Goal: Contribute content

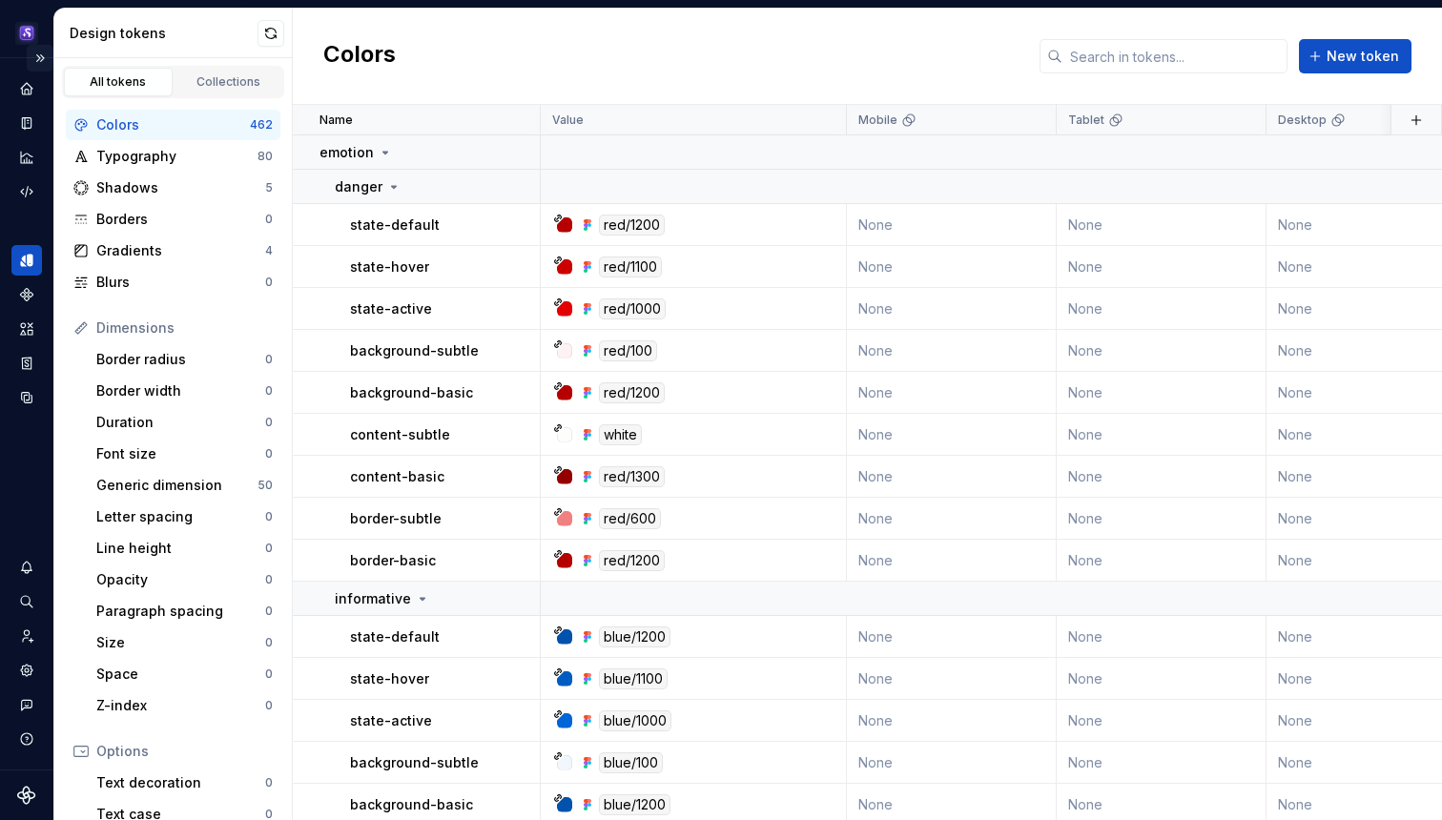
click at [40, 54] on button "Expand sidebar" at bounding box center [40, 58] width 27 height 27
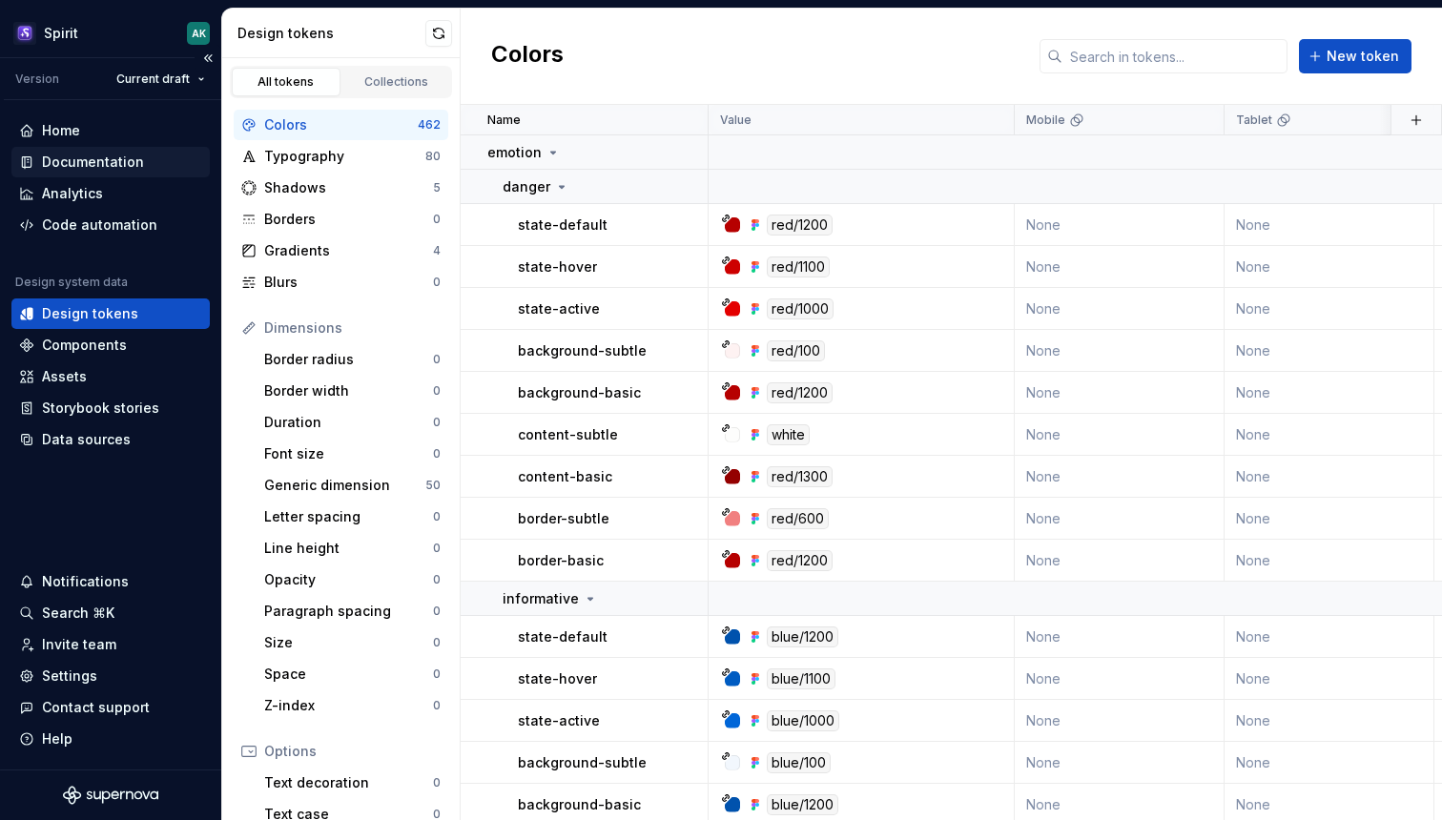
click at [83, 155] on div "Documentation" at bounding box center [93, 162] width 102 height 19
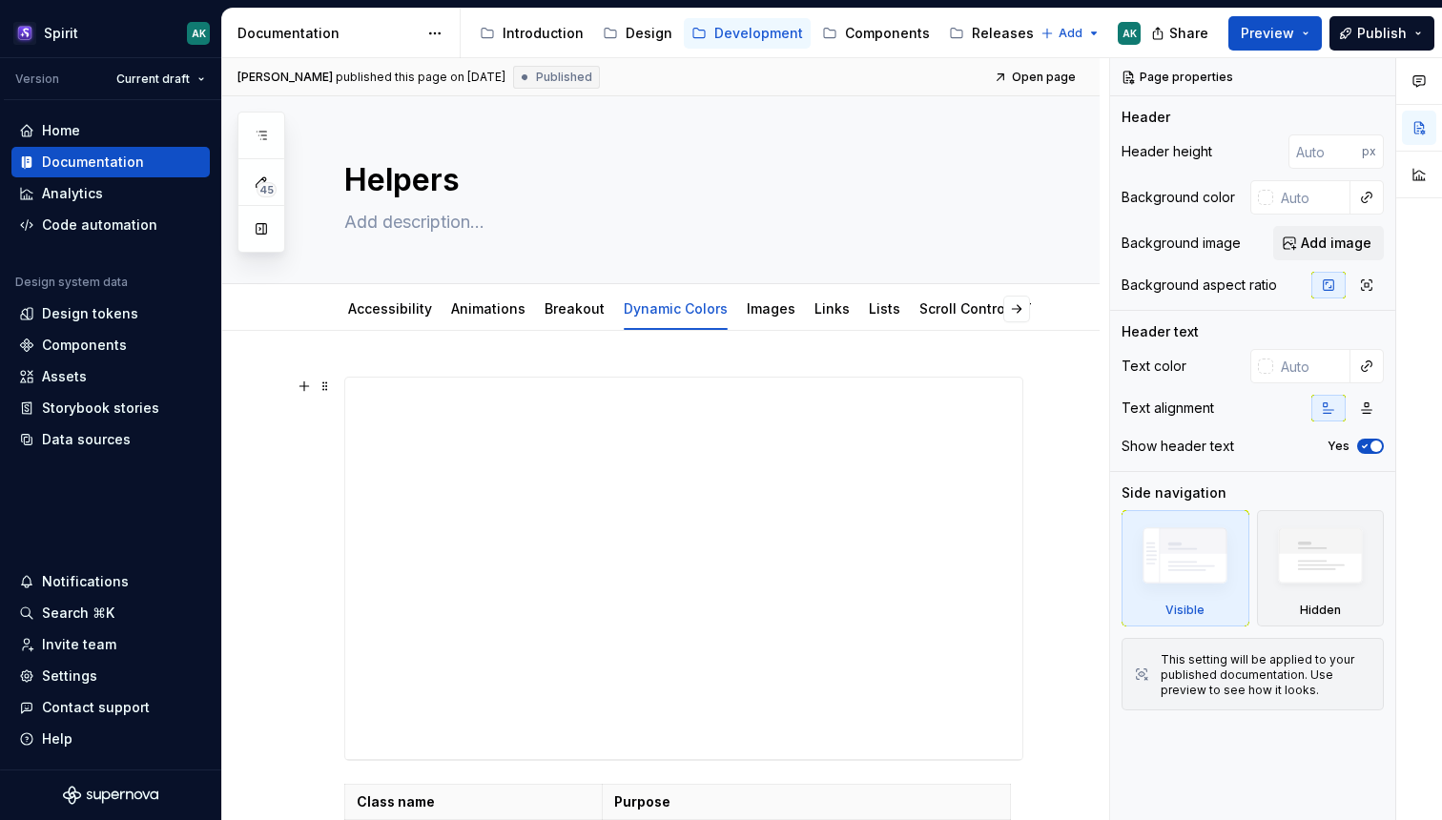
type textarea "*"
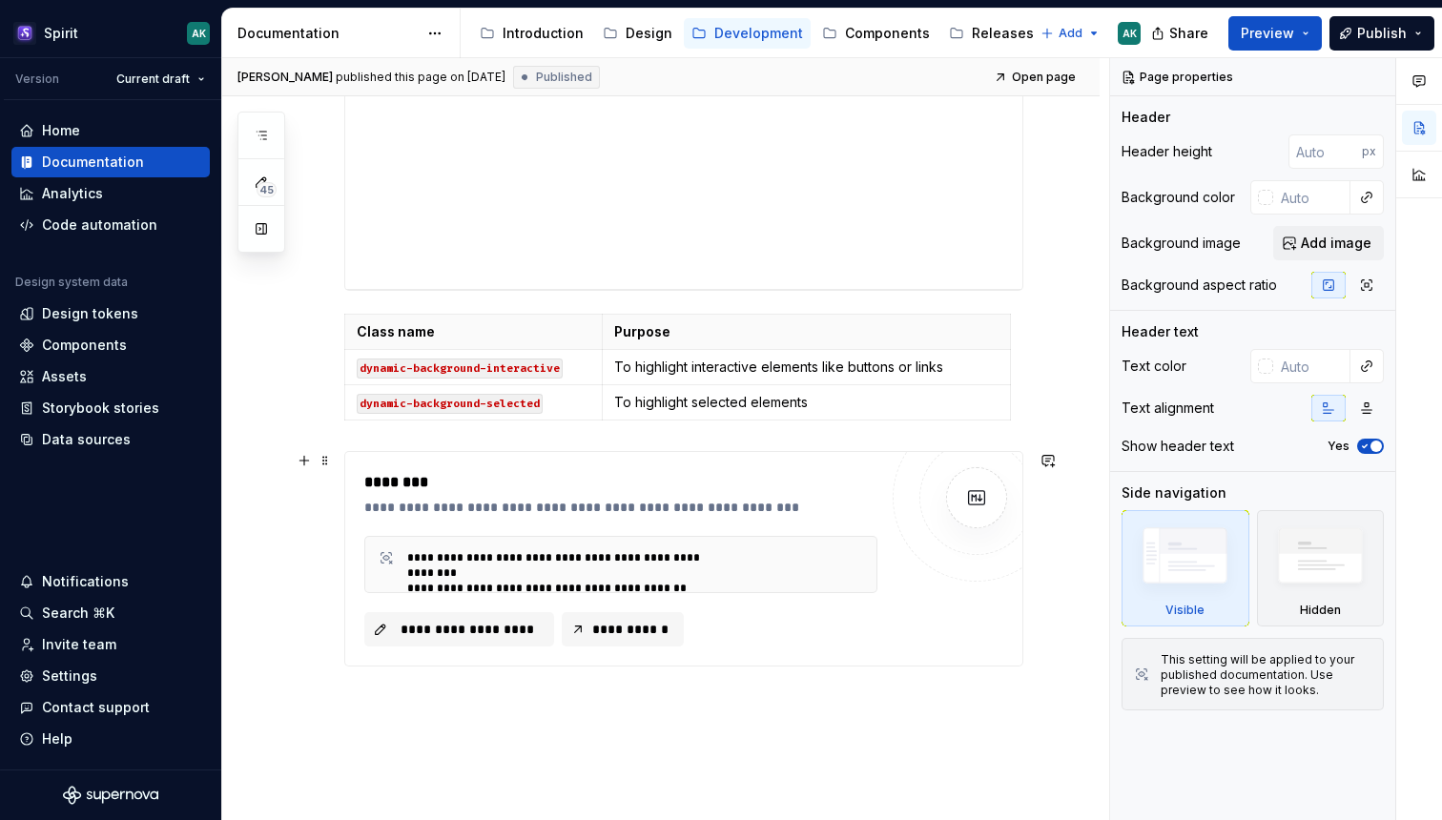
scroll to position [448, 0]
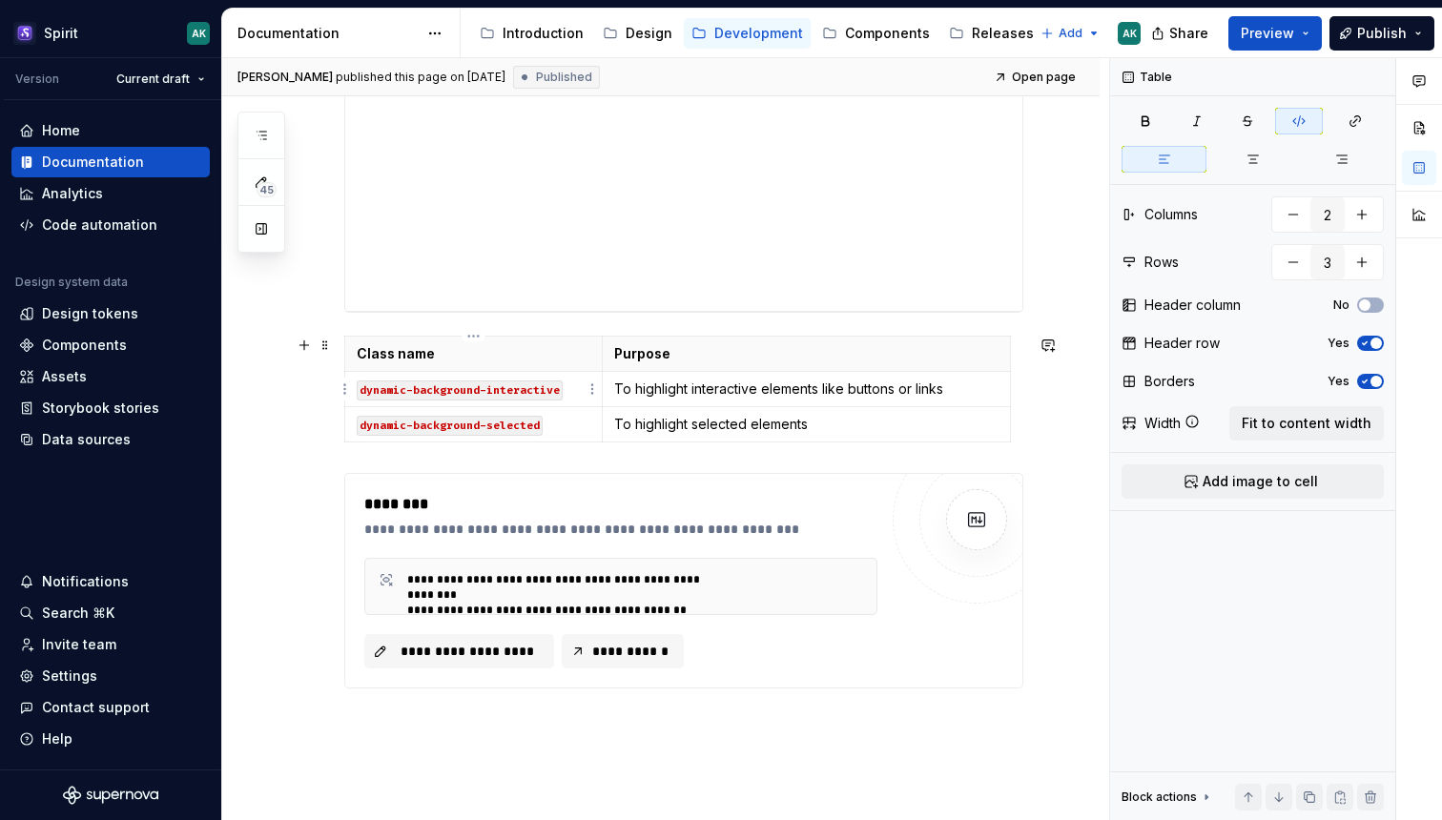
click at [569, 396] on p "dynamic-background-interactive" at bounding box center [474, 389] width 234 height 19
click at [411, 388] on code "dynamic-background-interactive" at bounding box center [460, 391] width 206 height 20
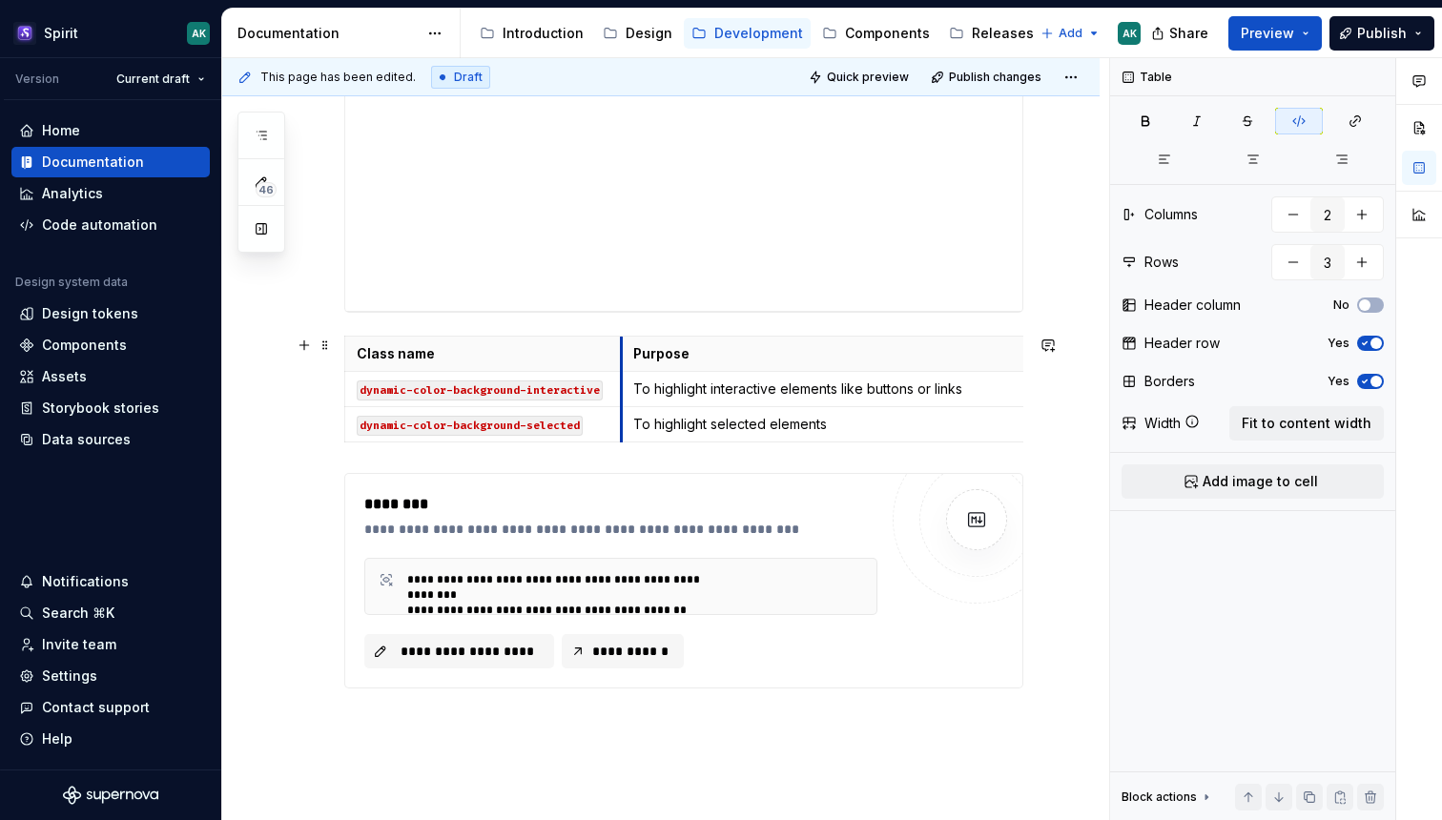
drag, startPoint x: 601, startPoint y: 362, endPoint x: 620, endPoint y: 361, distance: 19.1
click at [345, 394] on html "Spirit AK Version Current draft Home Documentation Analytics Code automation De…" at bounding box center [721, 410] width 1442 height 820
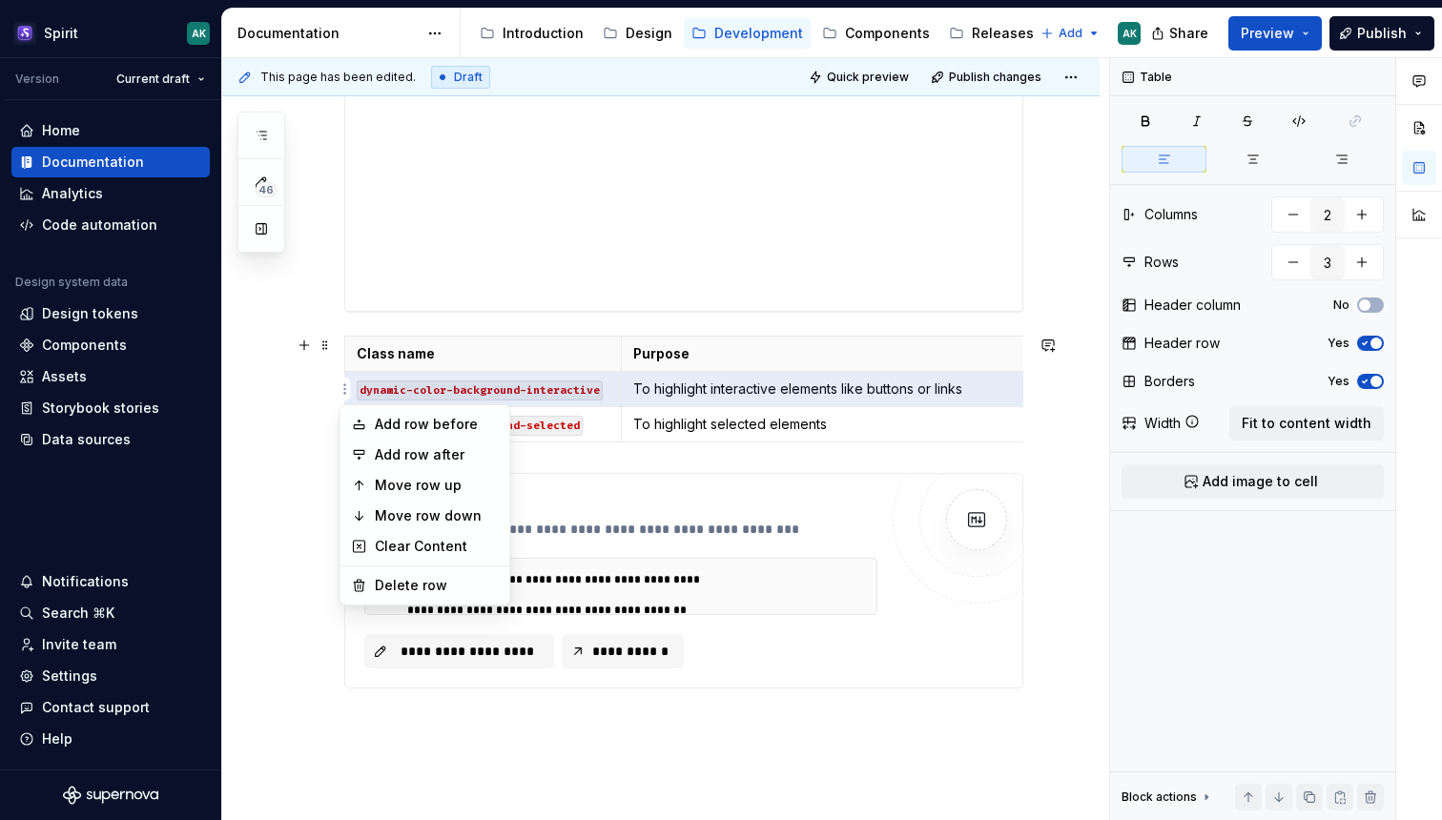
click at [402, 378] on html "Spirit AK Version Current draft Home Documentation Analytics Code automation De…" at bounding box center [721, 410] width 1442 height 820
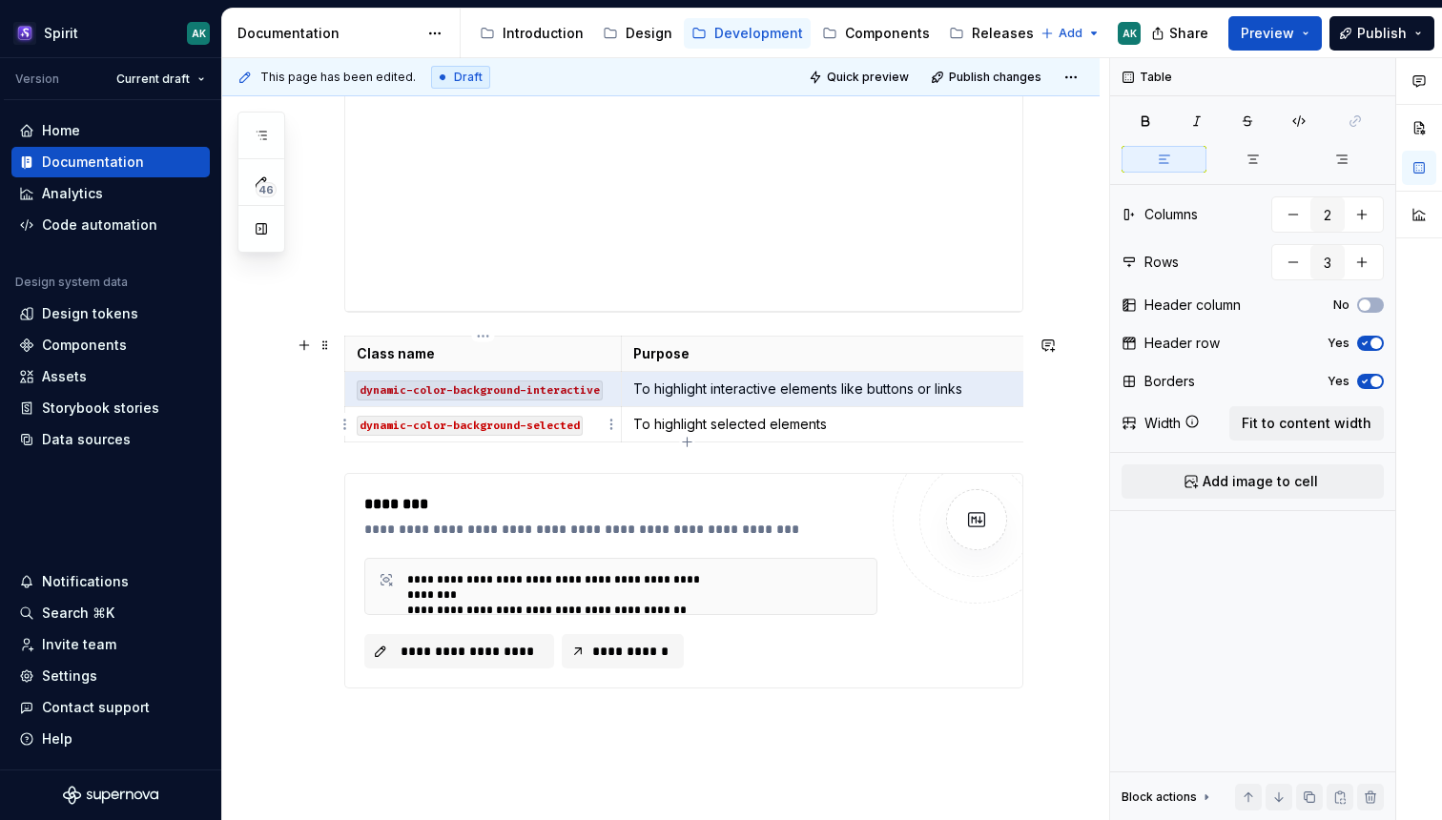
click at [423, 433] on code "dynamic-color-background-selected" at bounding box center [470, 426] width 226 height 20
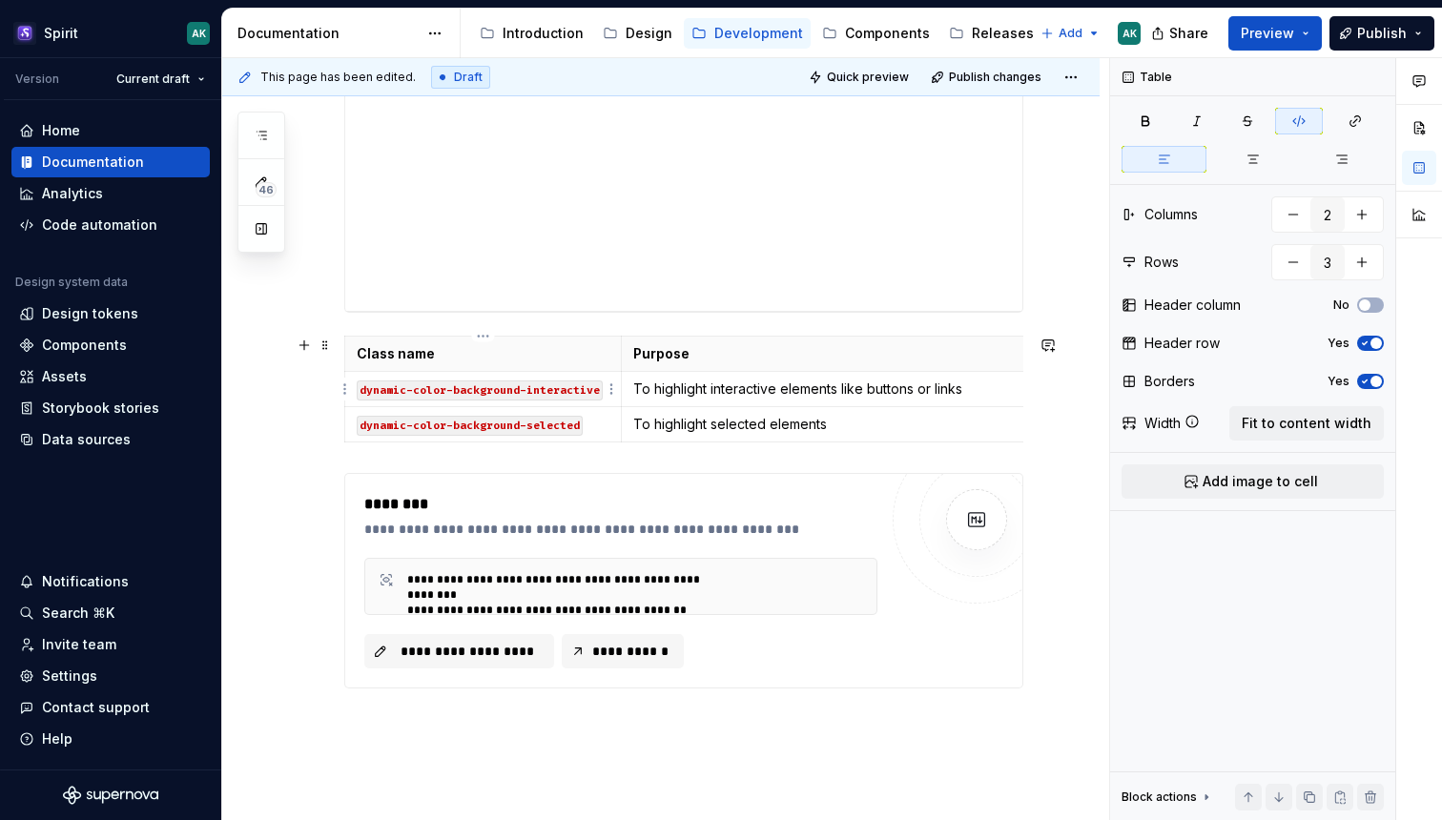
click at [421, 404] on td "dynamic-color-background-interactive" at bounding box center [483, 389] width 277 height 35
click at [425, 429] on code "dynamic-color-background-selected" at bounding box center [470, 426] width 226 height 20
click at [342, 427] on html "Spirit AK Version Current draft Home Documentation Analytics Code automation De…" at bounding box center [721, 410] width 1442 height 820
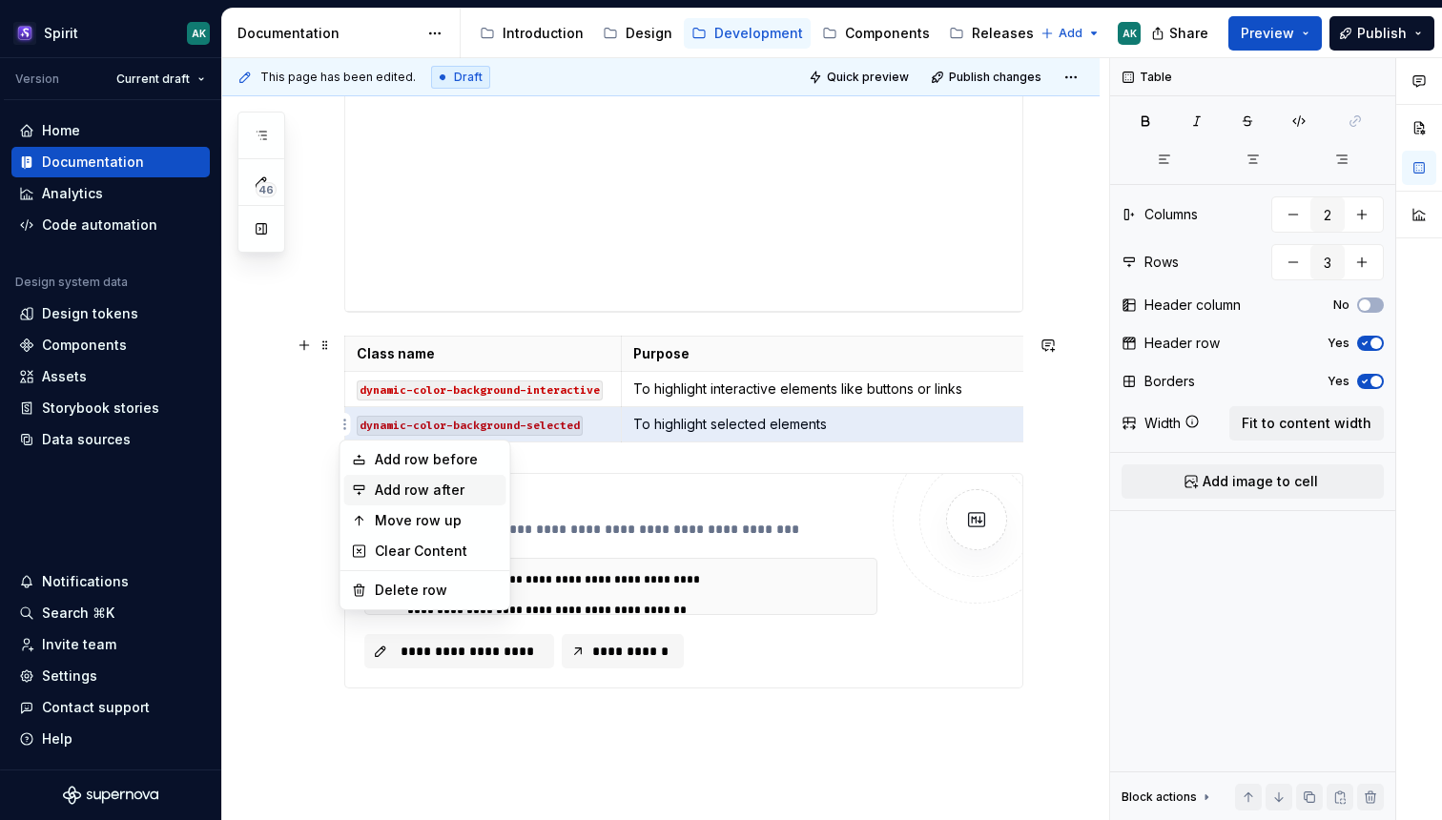
click at [393, 492] on div "Add row after" at bounding box center [437, 490] width 124 height 19
type input "4"
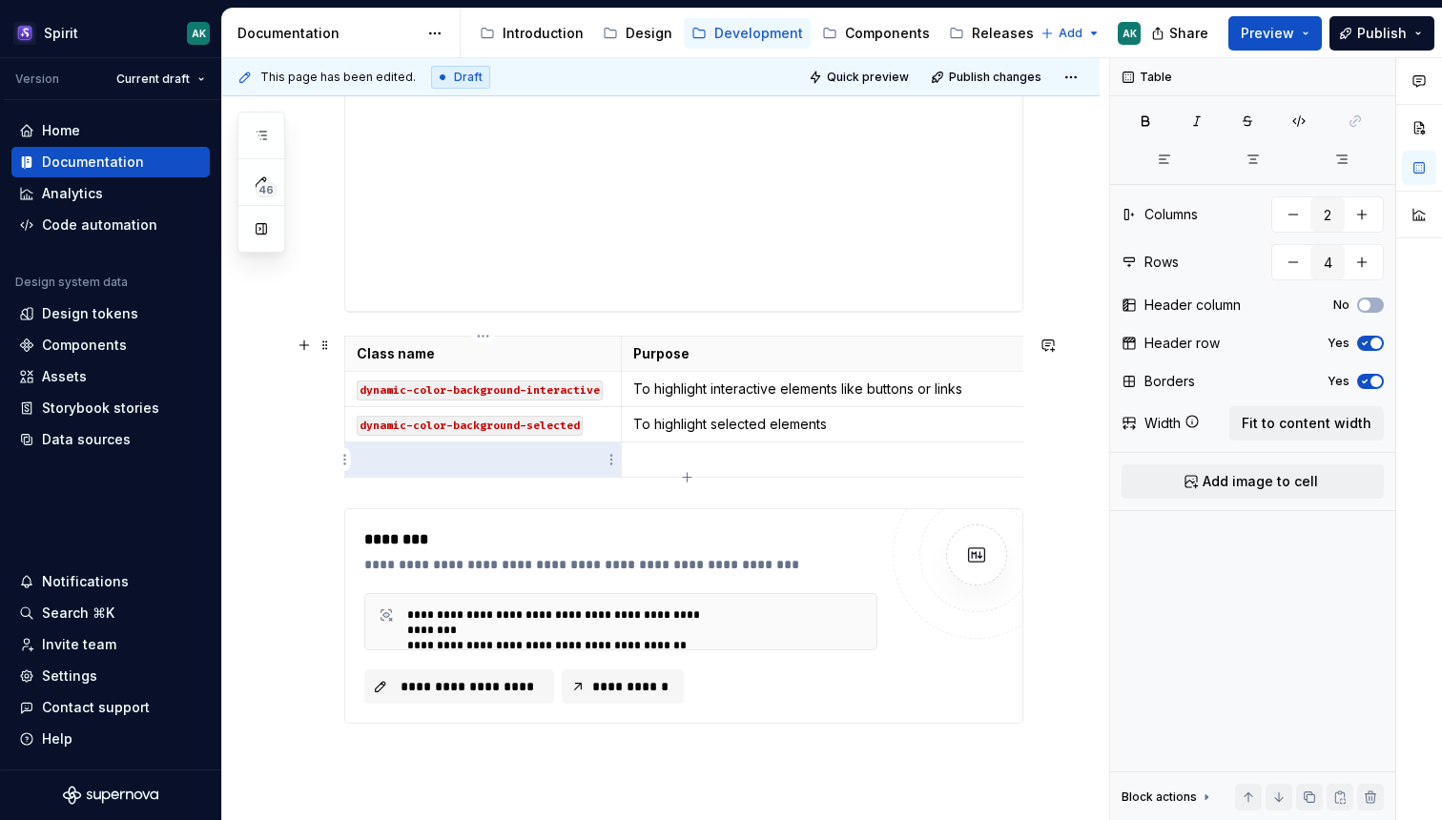
click at [424, 463] on p at bounding box center [483, 459] width 253 height 19
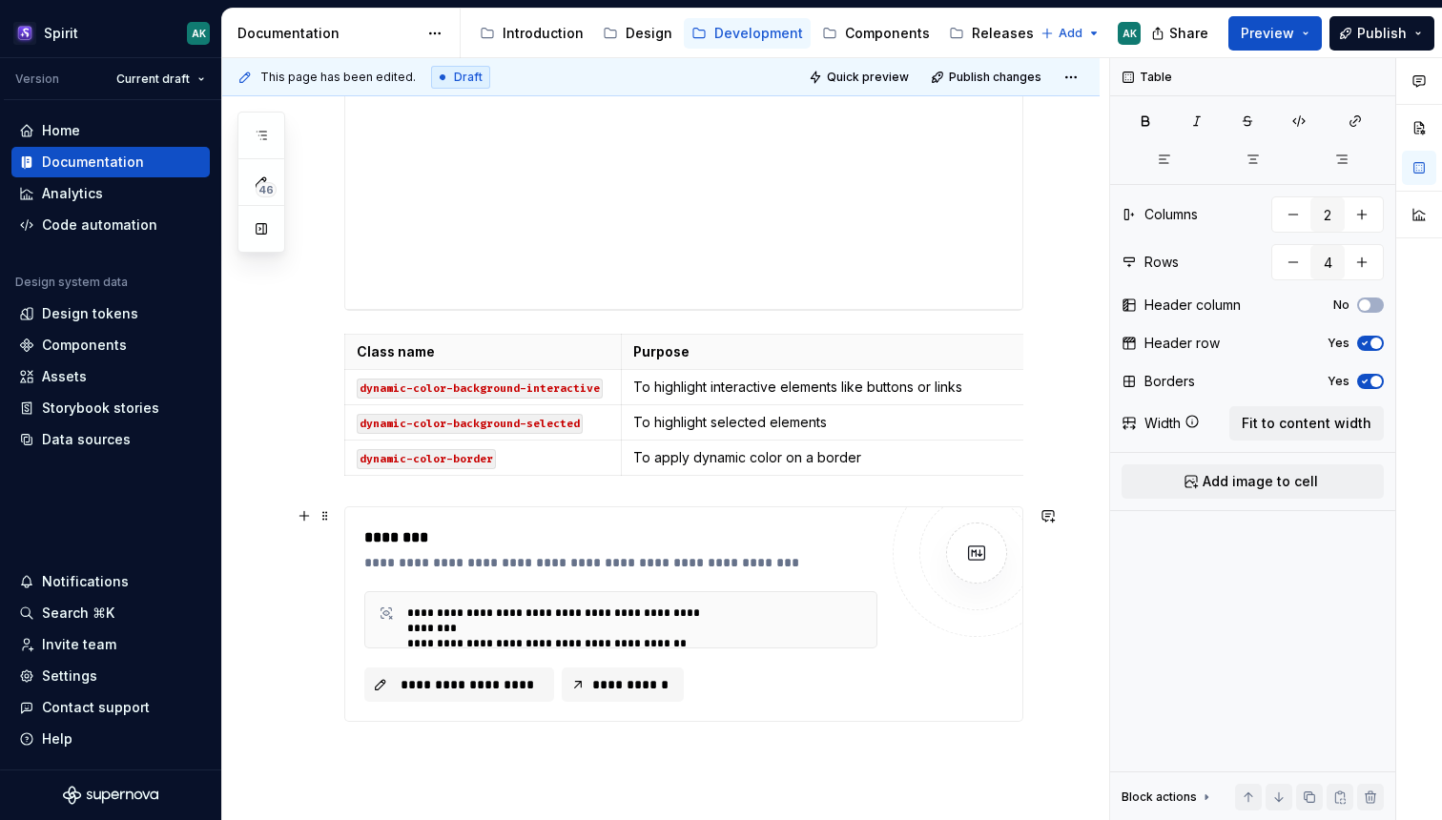
scroll to position [435, 0]
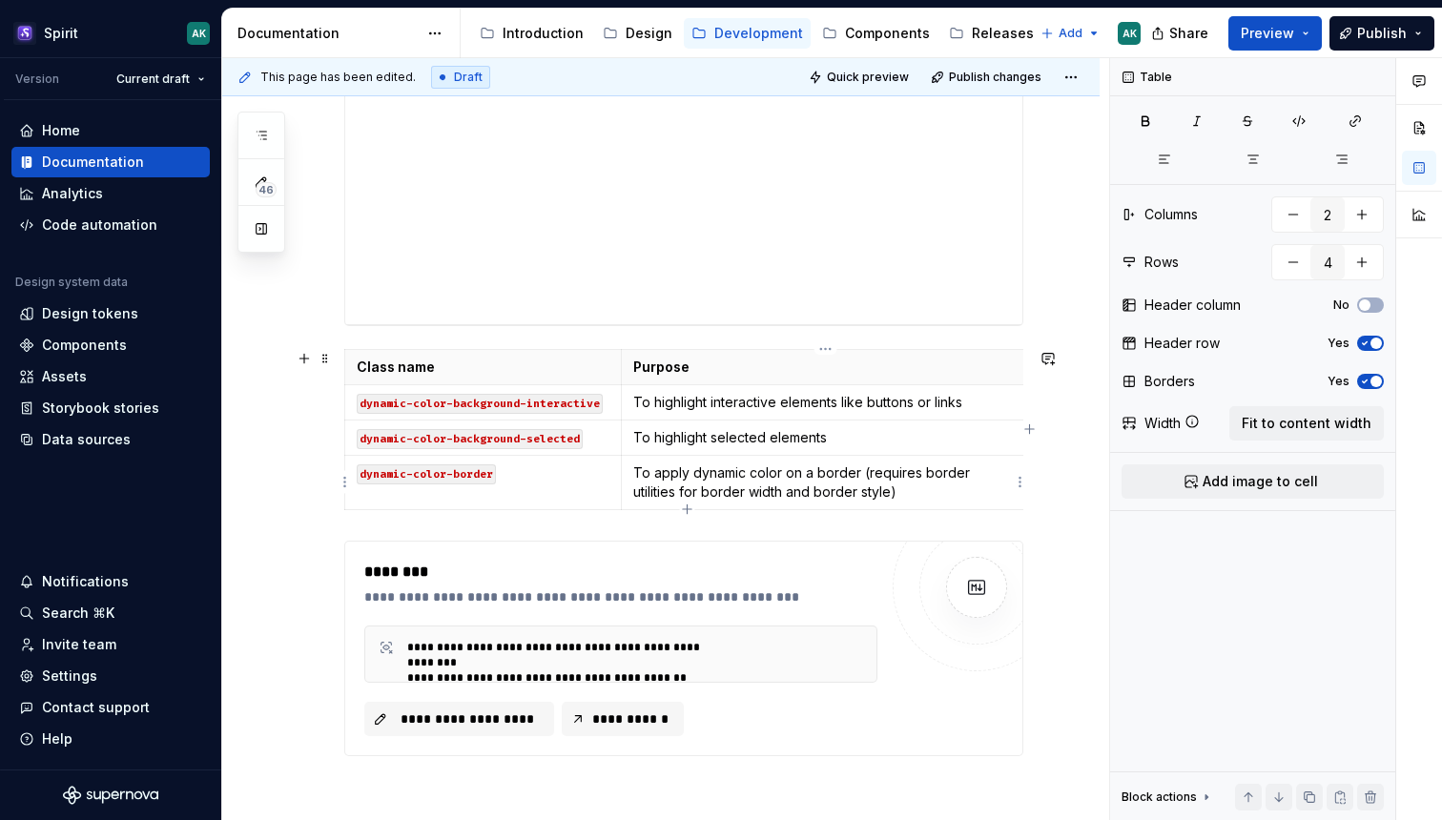
click at [915, 476] on p "To apply dynamic color on a border (requires border utilities for border width …" at bounding box center [825, 483] width 384 height 38
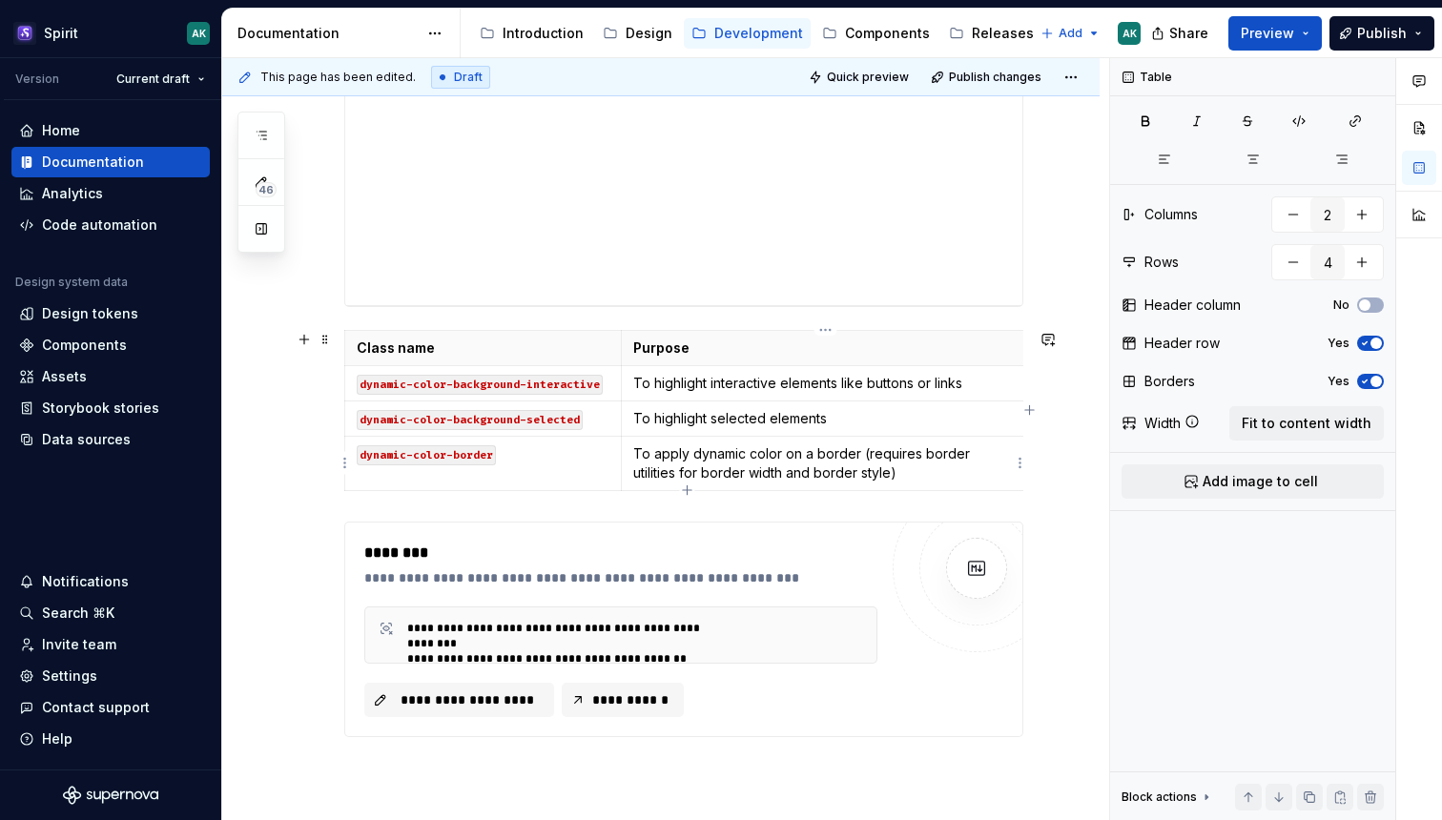
click at [866, 458] on p "To apply dynamic color on a border (requires border utilities for border width …" at bounding box center [825, 463] width 384 height 38
click at [884, 478] on p "To apply dynamic color on a border (requires border utilities for border width …" at bounding box center [825, 463] width 384 height 38
click at [1091, 268] on div "**********" at bounding box center [660, 441] width 877 height 1129
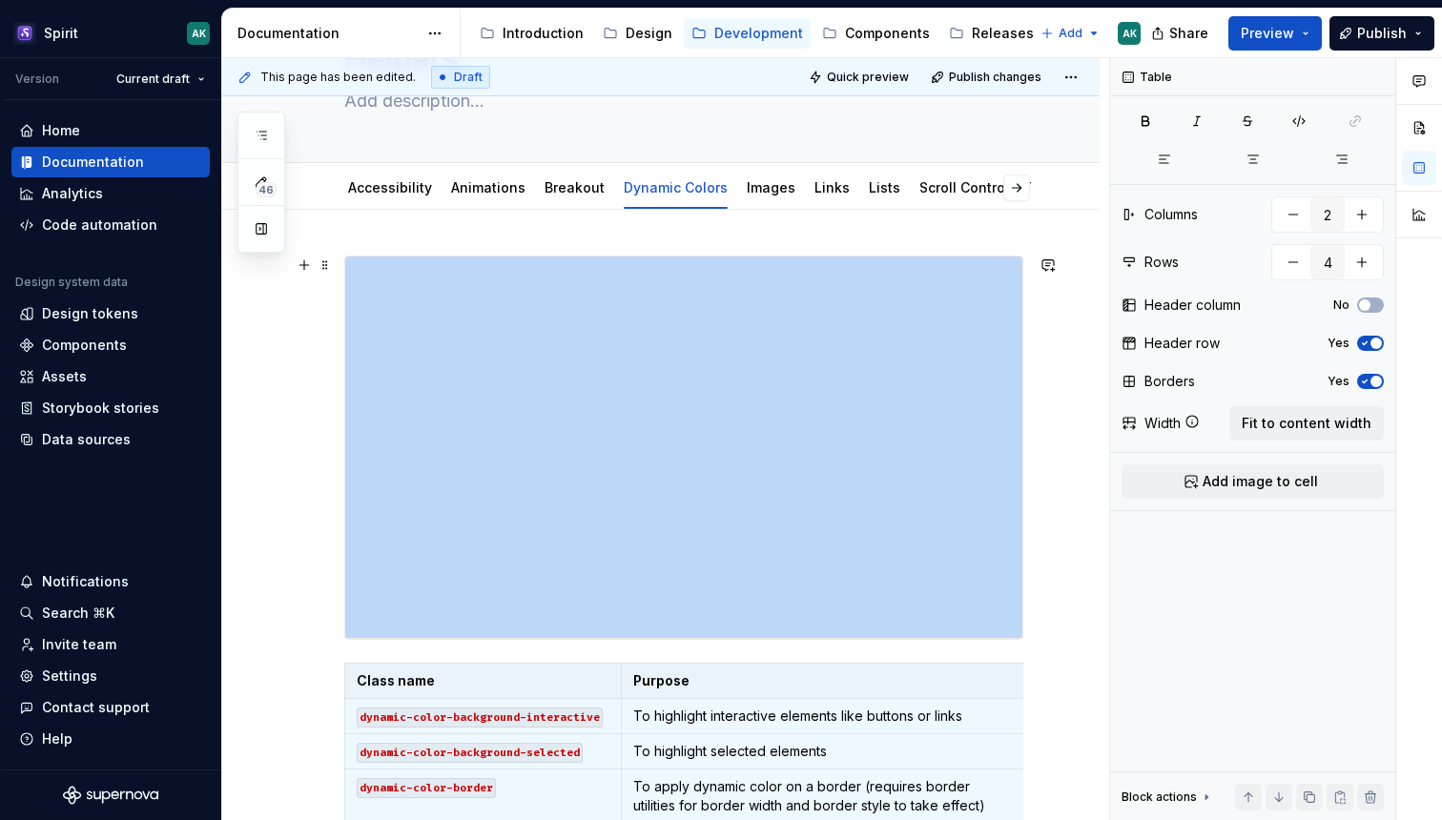
scroll to position [118, 0]
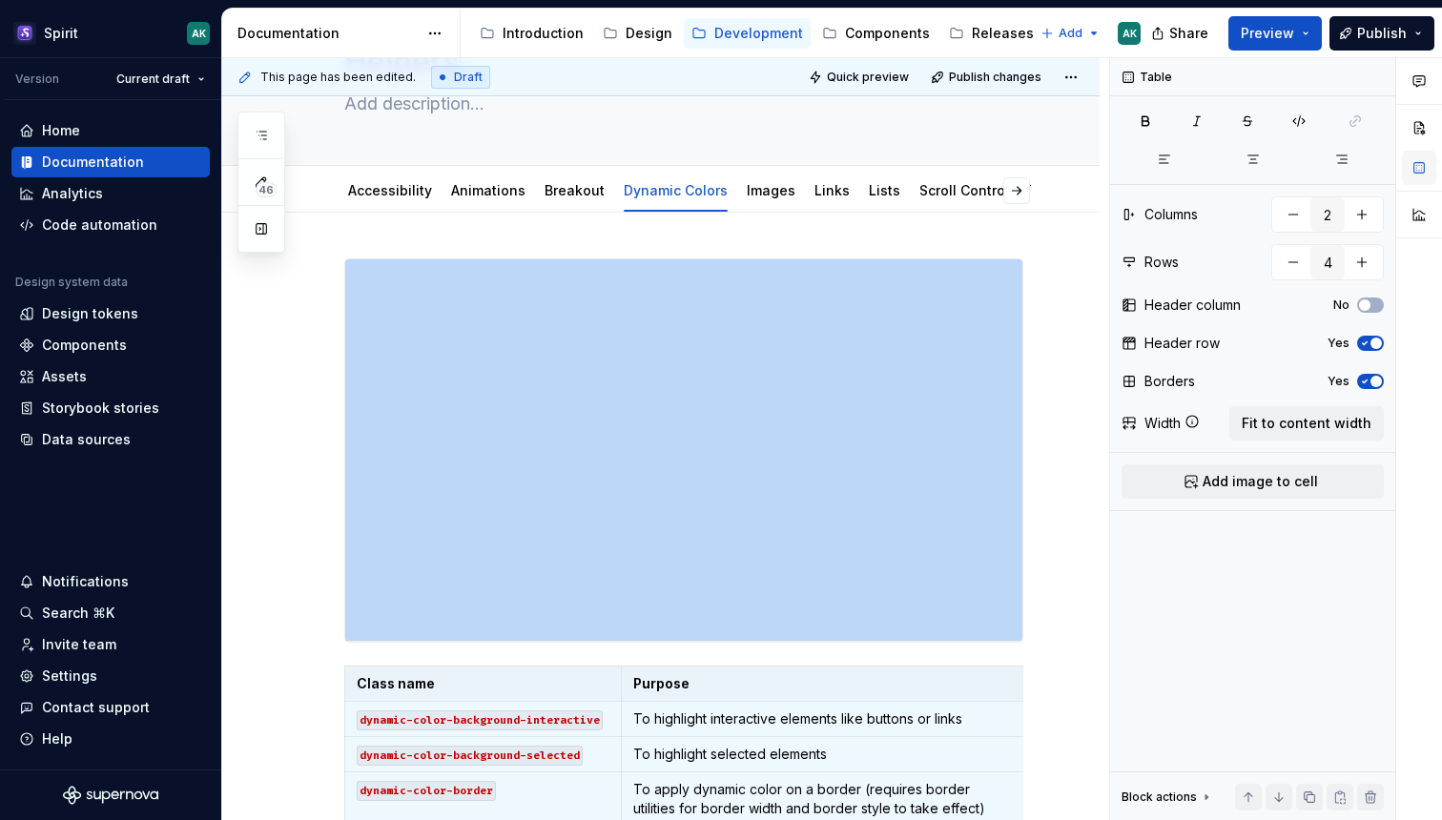
click at [1428, 166] on button "button" at bounding box center [1419, 168] width 34 height 34
click at [1420, 167] on button "button" at bounding box center [1419, 168] width 34 height 34
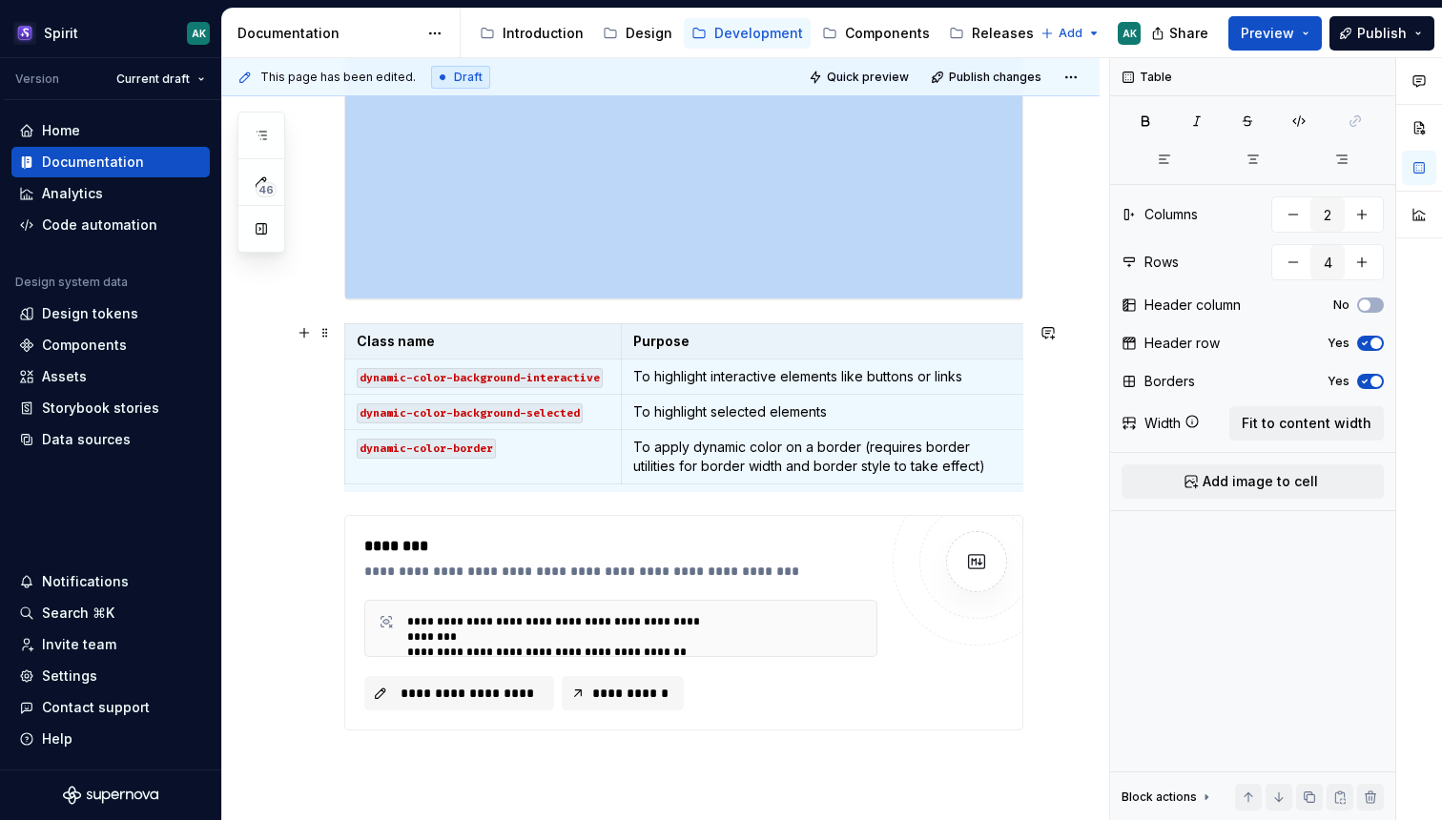
scroll to position [465, 0]
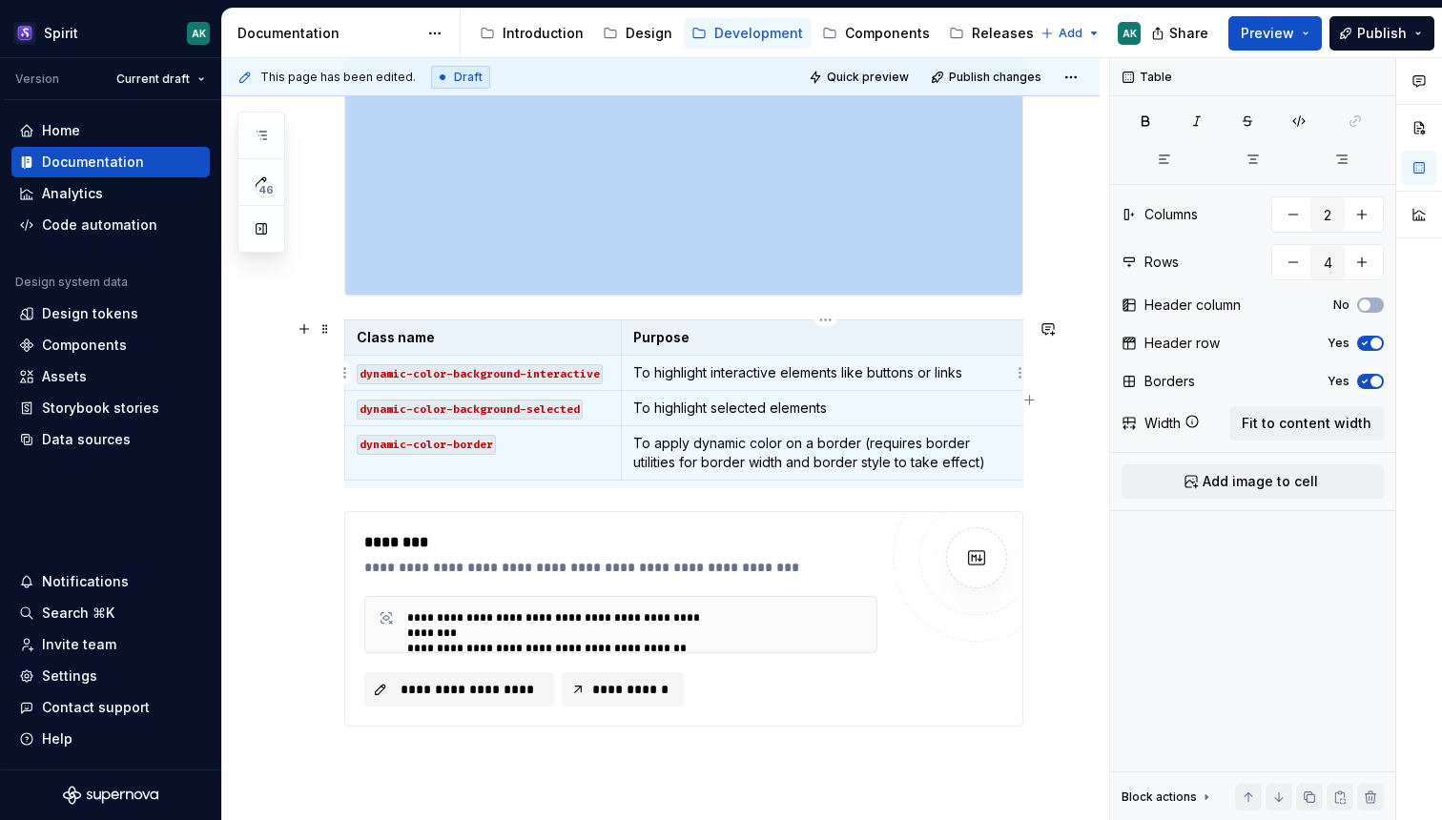
click at [969, 356] on td "To highlight interactive elements like buttons or links" at bounding box center [825, 373] width 408 height 35
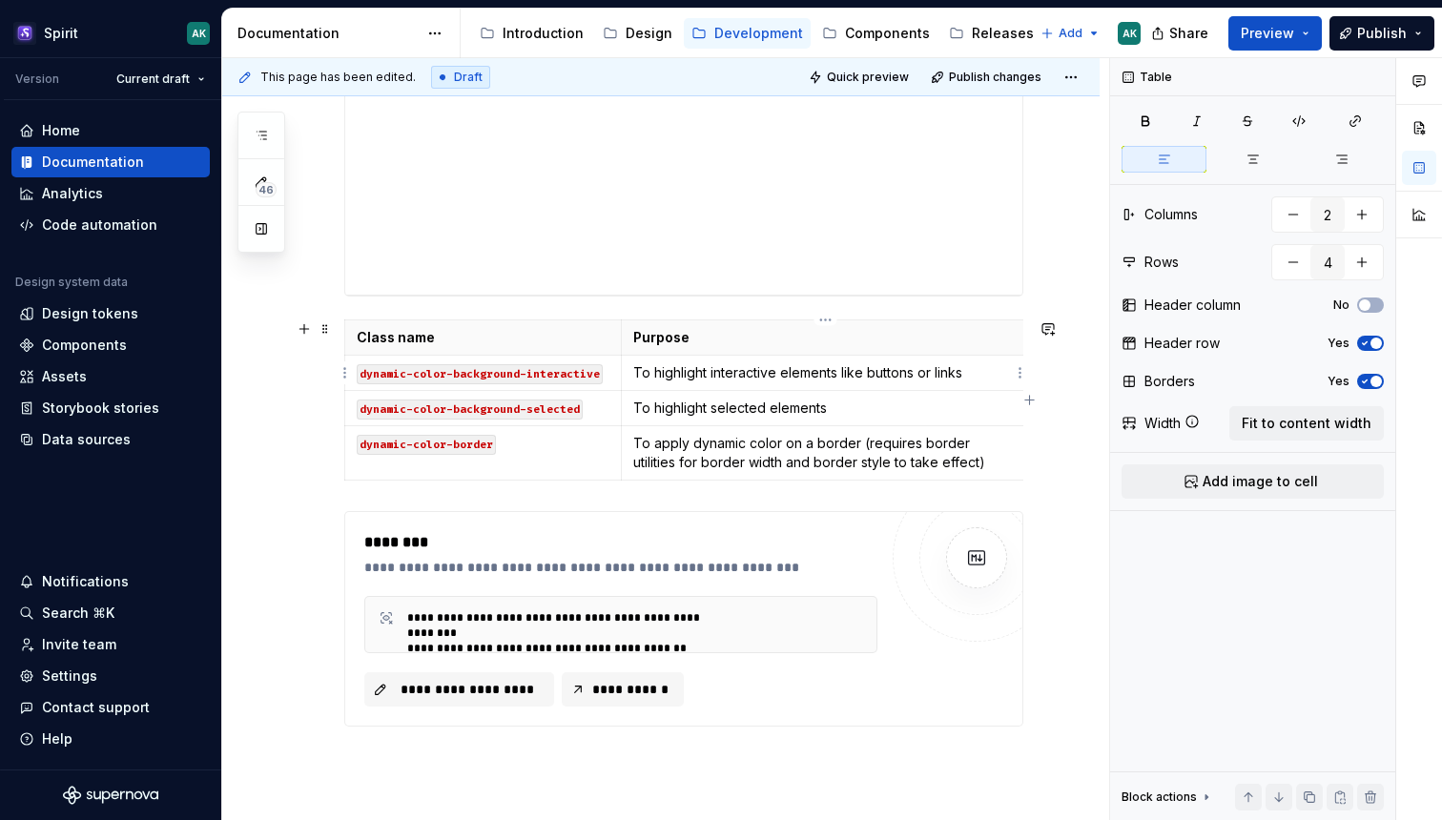
click at [969, 362] on td "To highlight interactive elements like buttons or links" at bounding box center [825, 373] width 408 height 35
click at [975, 375] on p "To highlight interactive elements like buttons or links" at bounding box center [825, 372] width 384 height 19
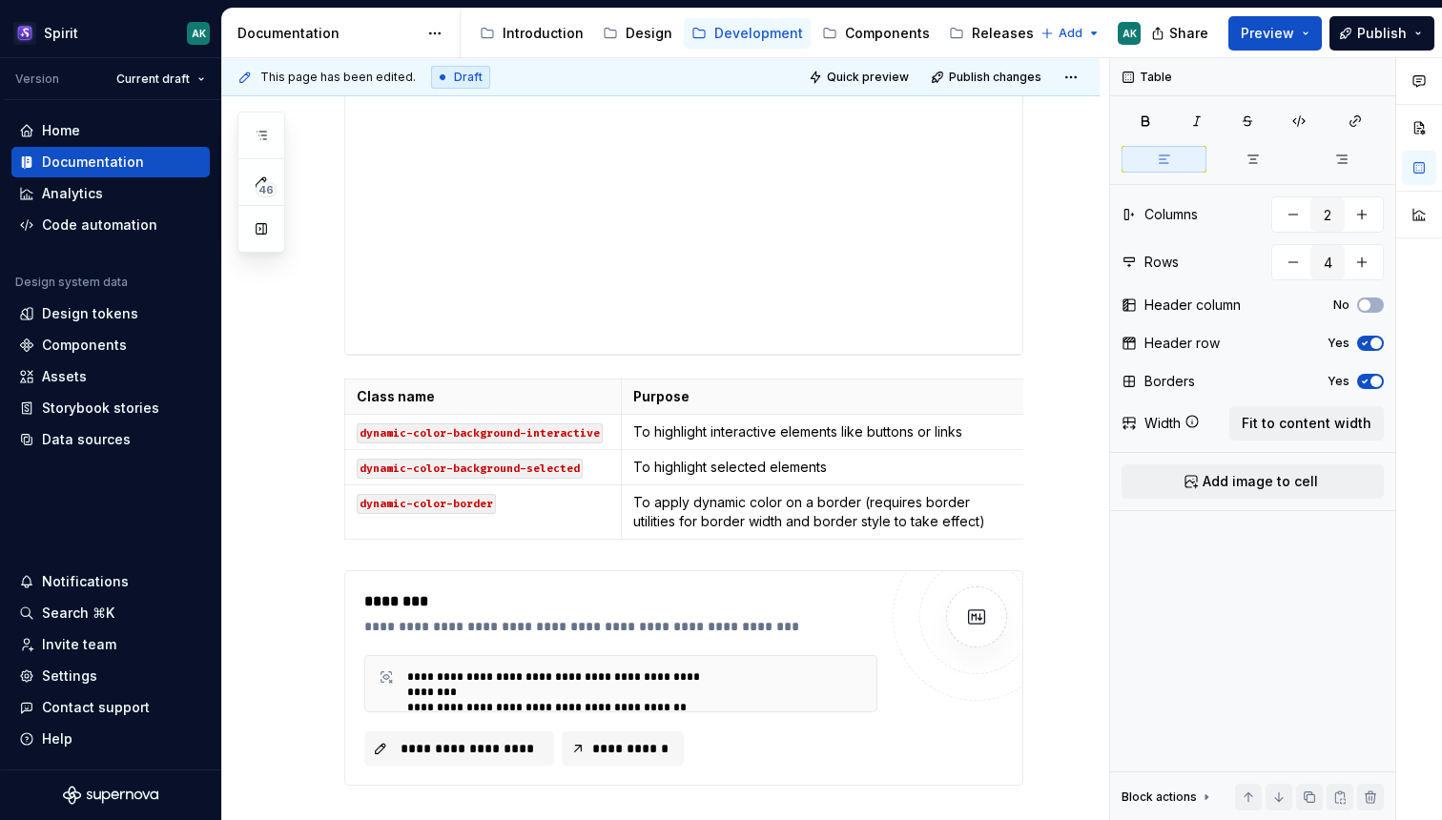
scroll to position [397, 0]
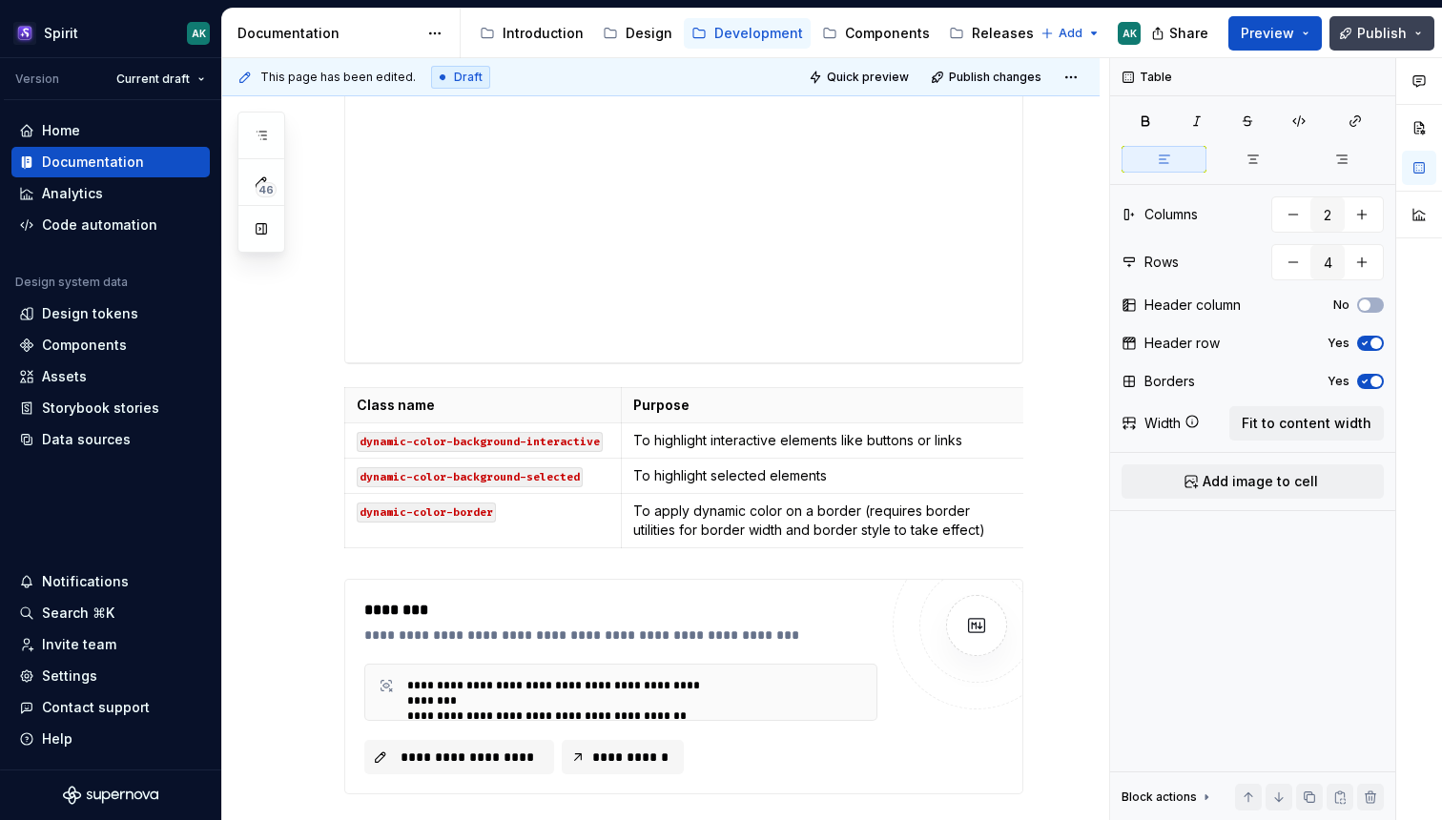
click at [1386, 28] on span "Publish" at bounding box center [1382, 33] width 50 height 19
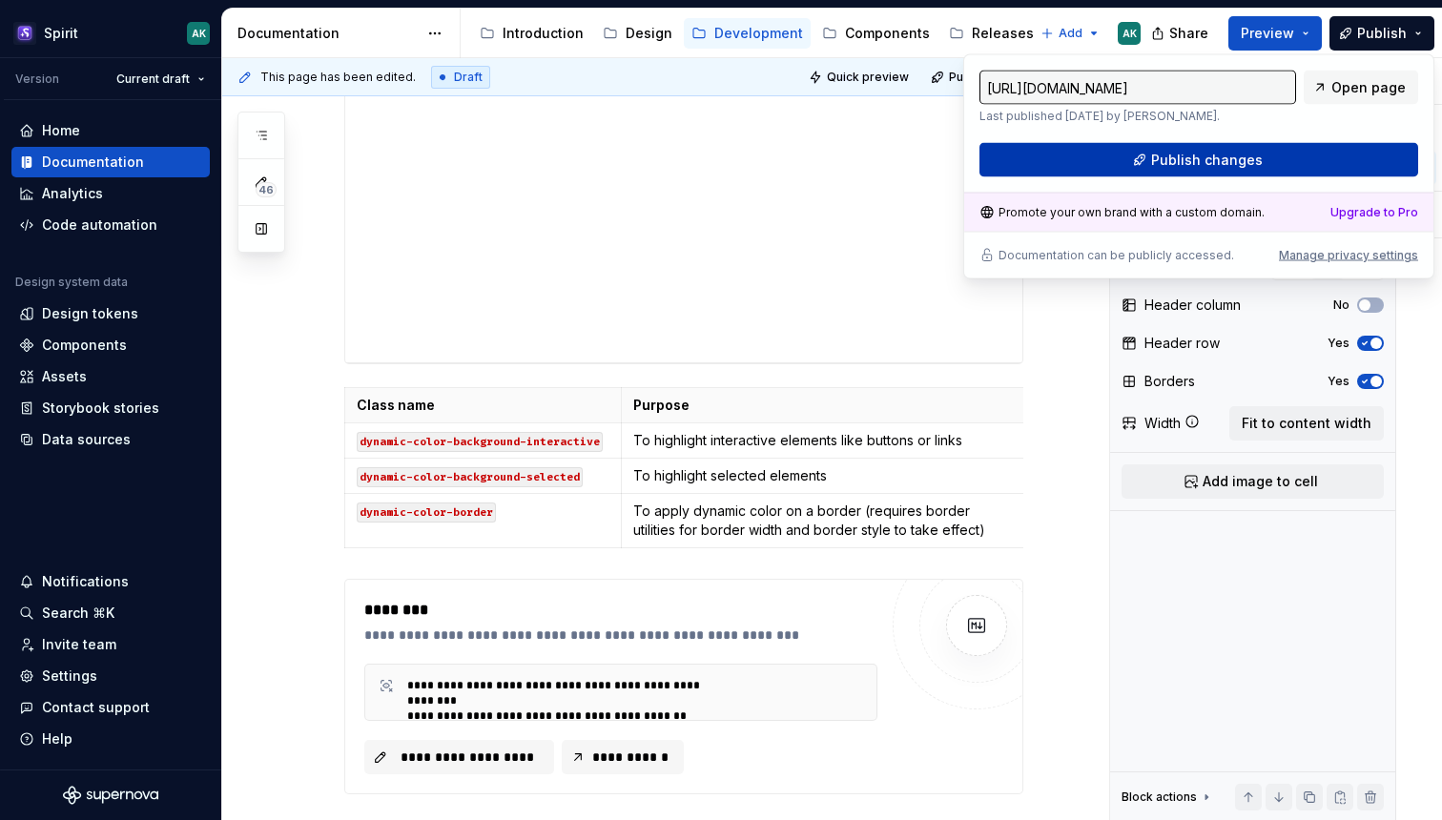
click at [1290, 156] on button "Publish changes" at bounding box center [1199, 160] width 439 height 34
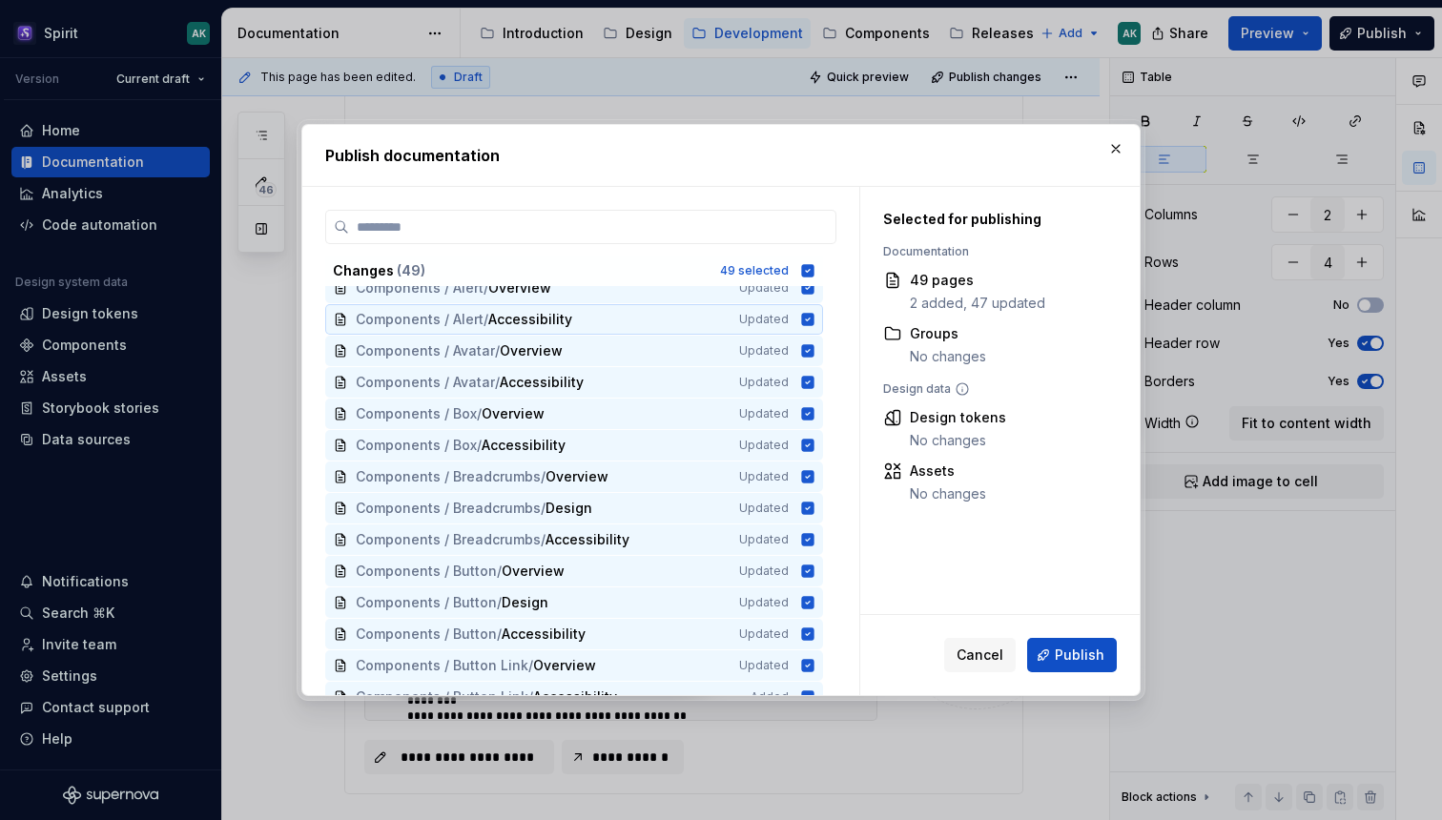
scroll to position [0, 0]
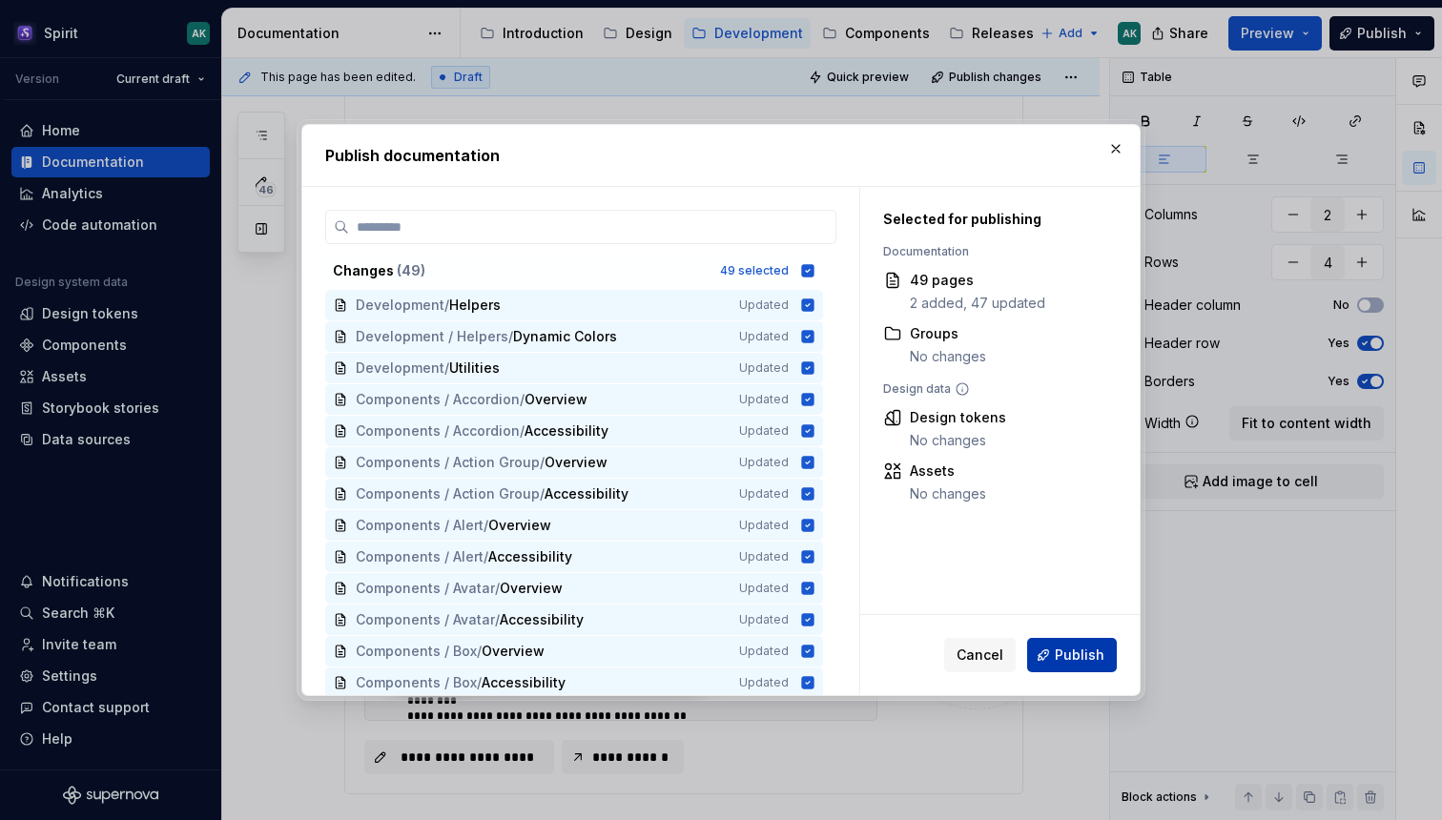
click at [1098, 658] on span "Publish" at bounding box center [1080, 655] width 50 height 19
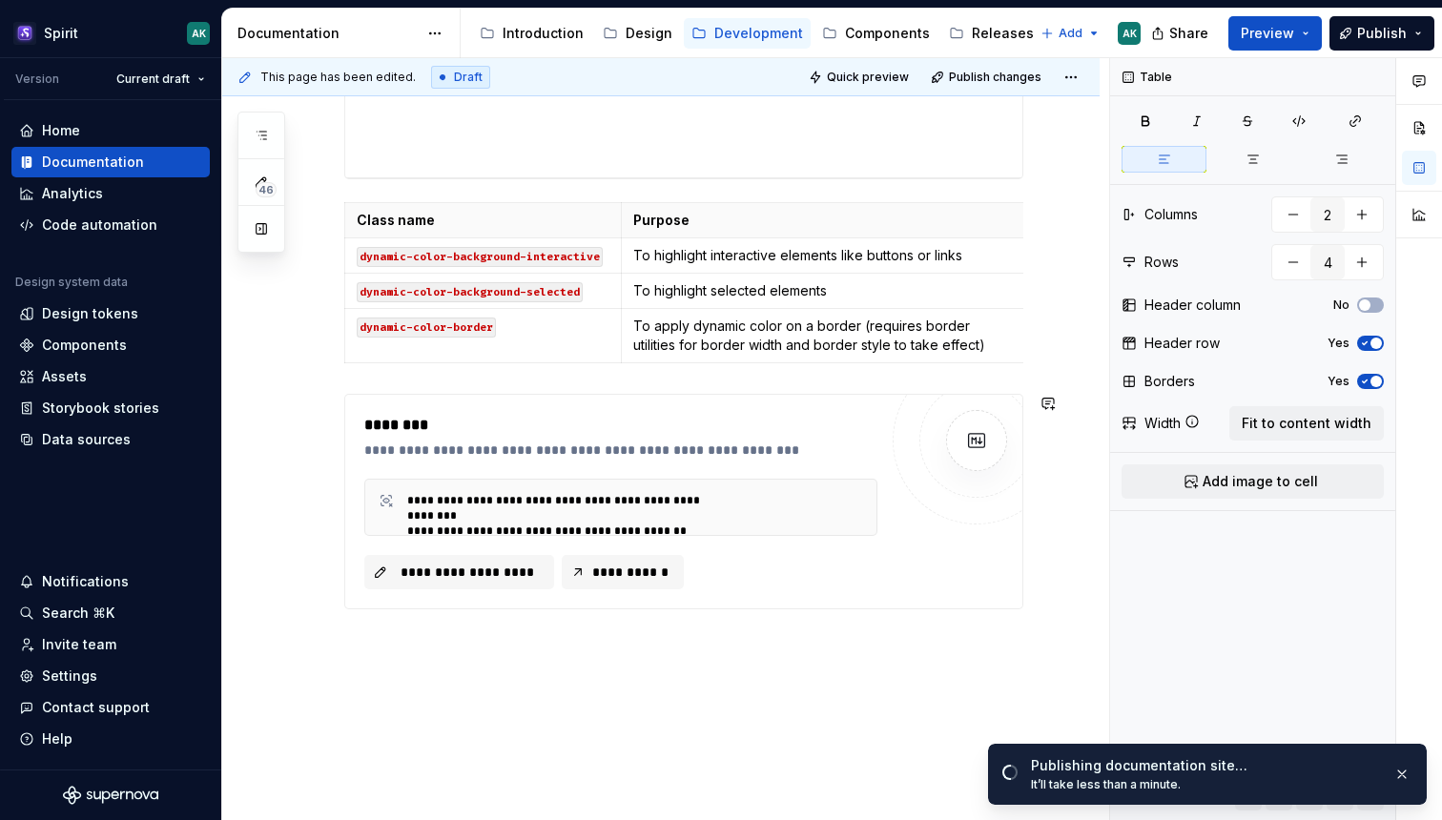
scroll to position [611, 0]
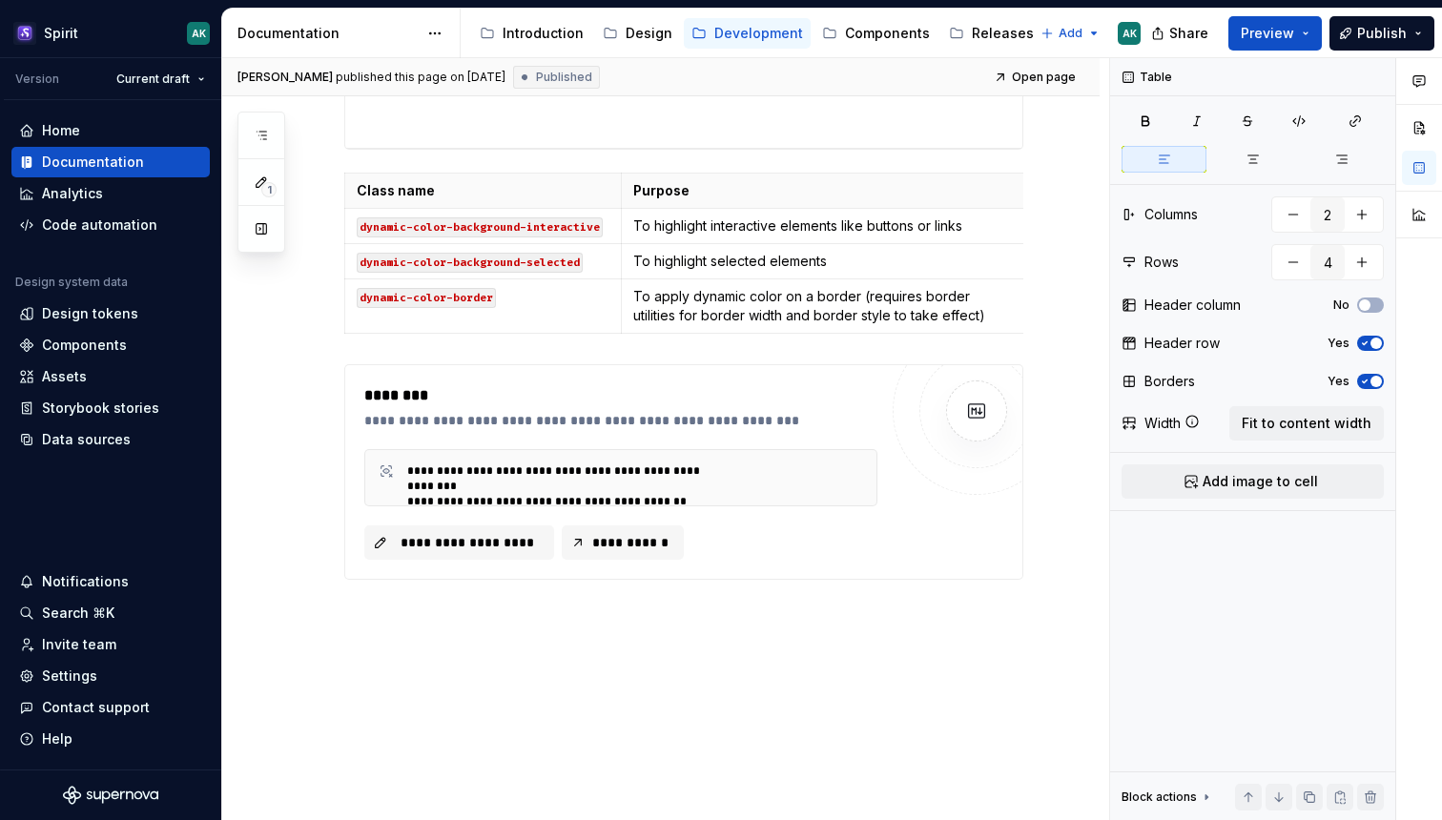
type textarea "*"
click at [518, 426] on div "**********" at bounding box center [625, 420] width 523 height 19
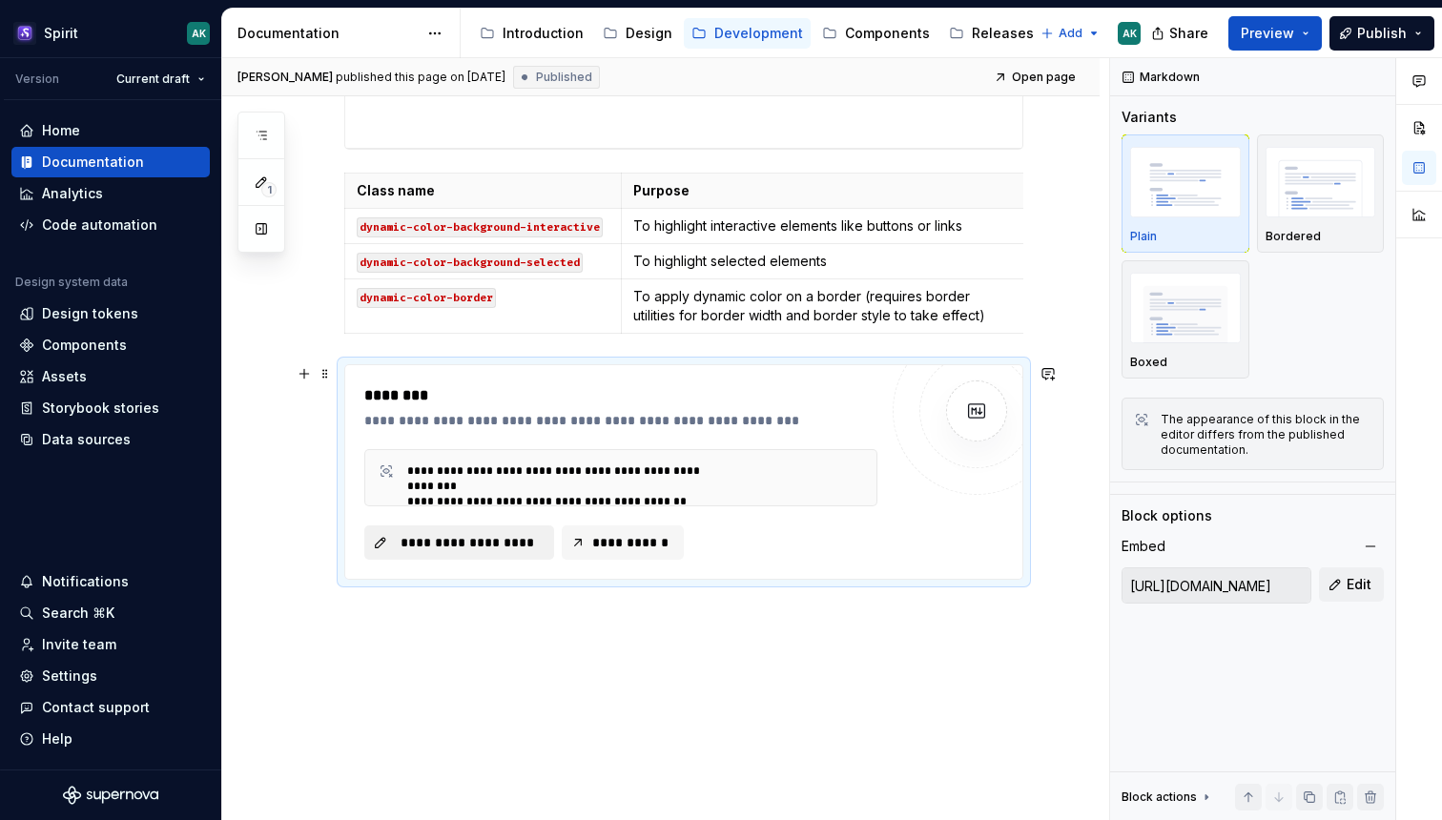
click at [500, 550] on span "**********" at bounding box center [467, 542] width 150 height 19
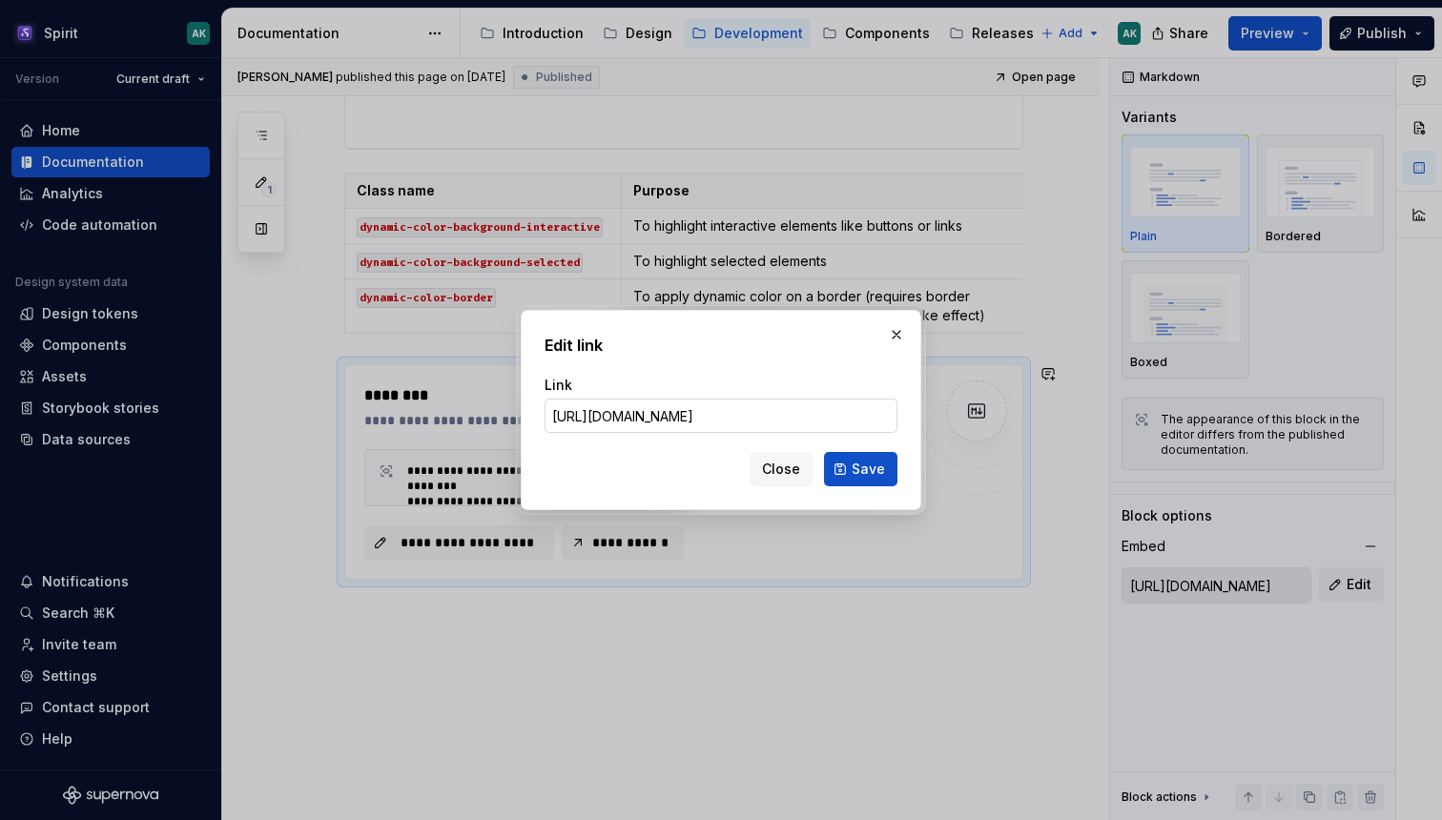
scroll to position [0, 531]
type input "[URL][DOMAIN_NAME]"
click at [855, 468] on span "Save" at bounding box center [868, 469] width 33 height 19
type input "[URL][DOMAIN_NAME]"
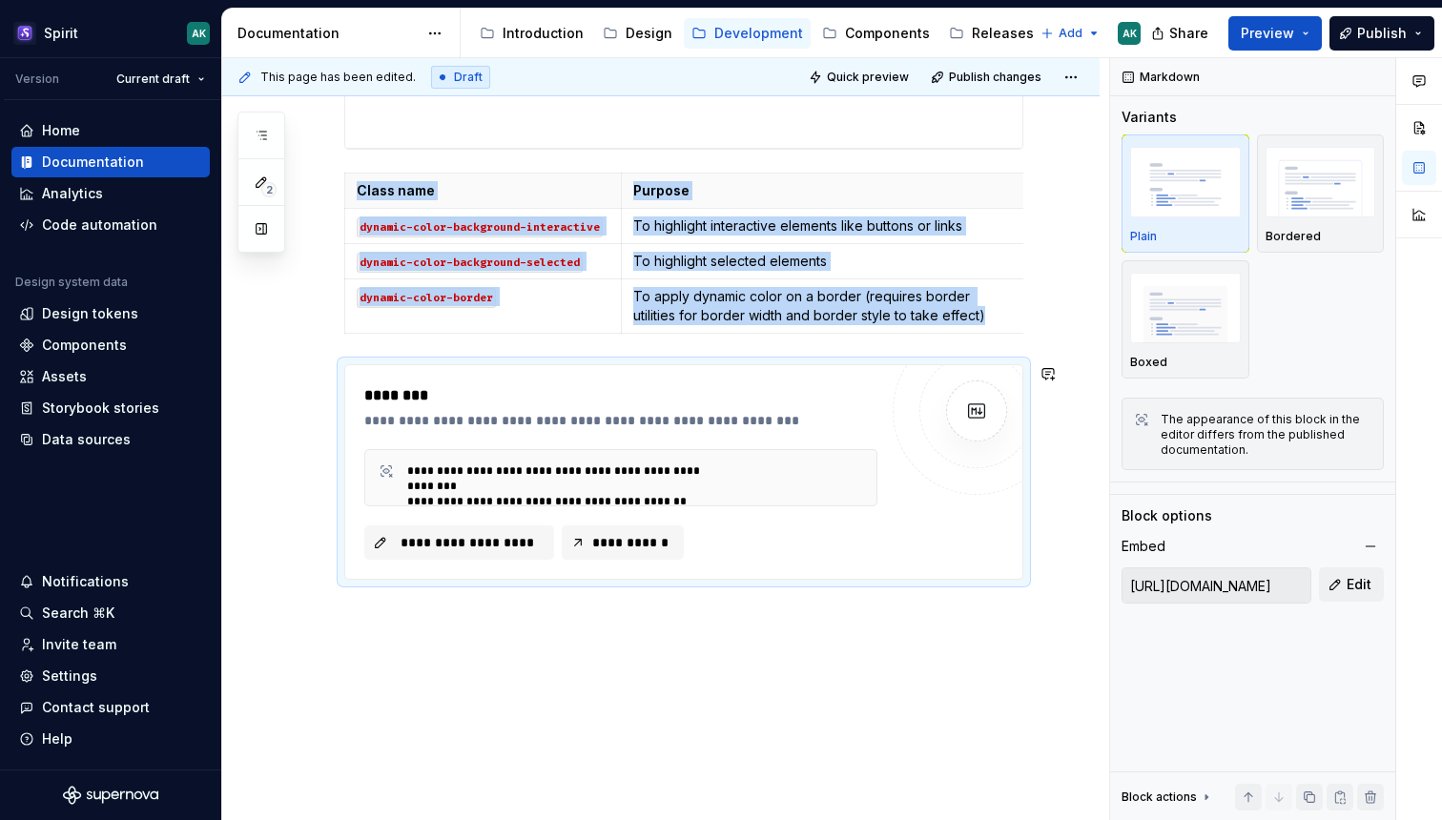
scroll to position [611, 0]
click at [1373, 35] on span "Publish" at bounding box center [1382, 33] width 50 height 19
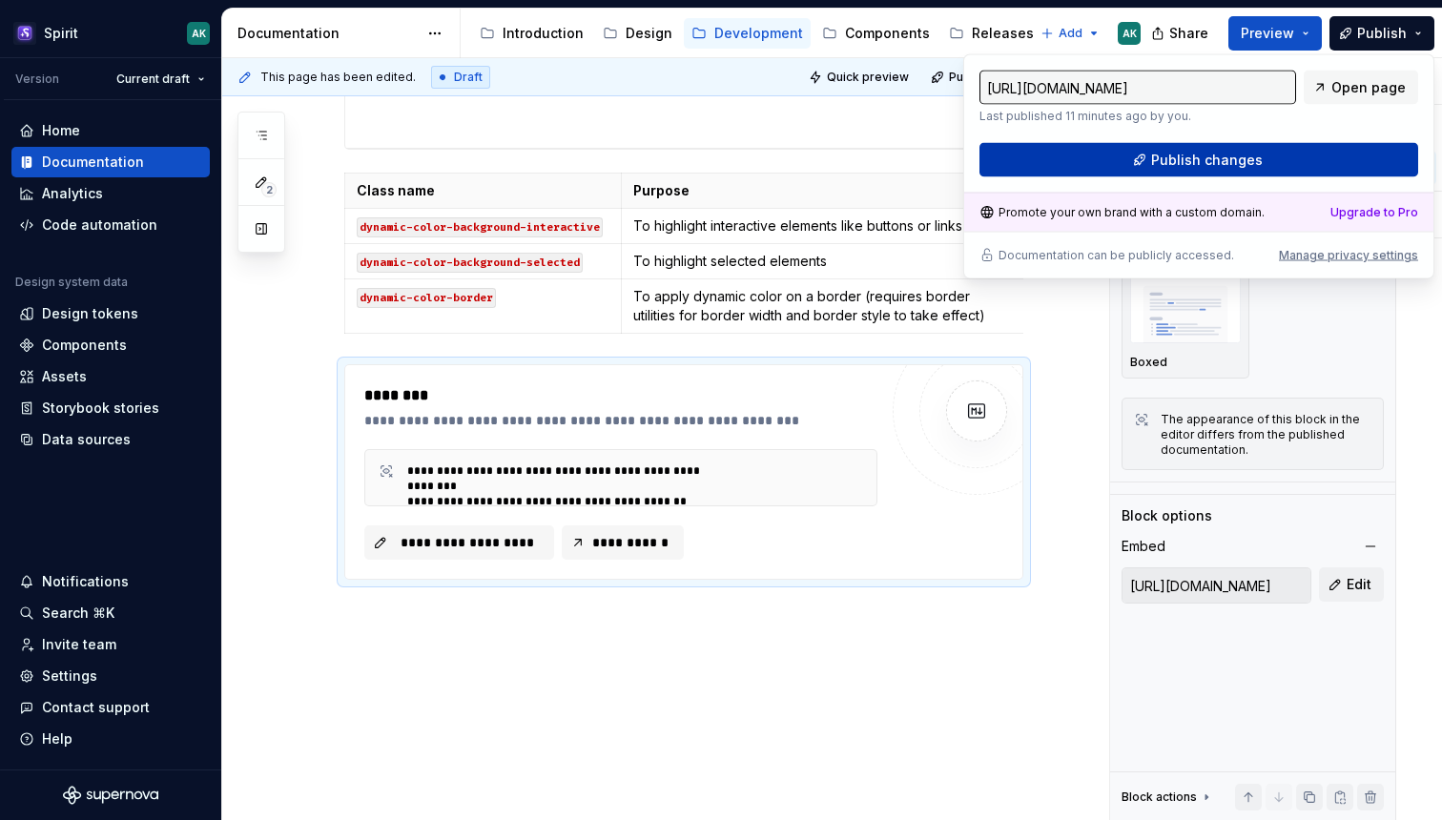
click at [1138, 164] on button "Publish changes" at bounding box center [1199, 160] width 439 height 34
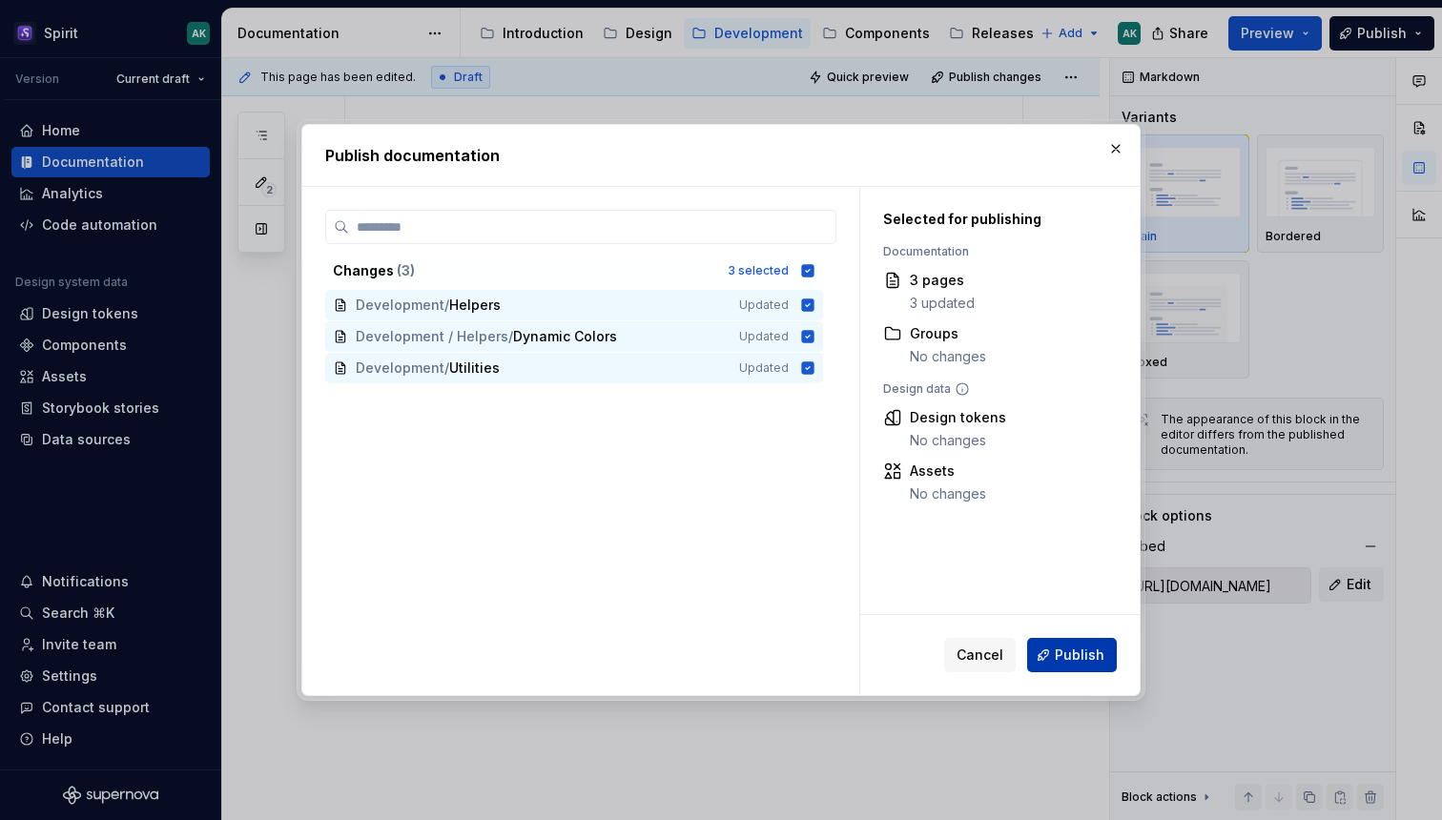
click at [1076, 660] on span "Publish" at bounding box center [1080, 655] width 50 height 19
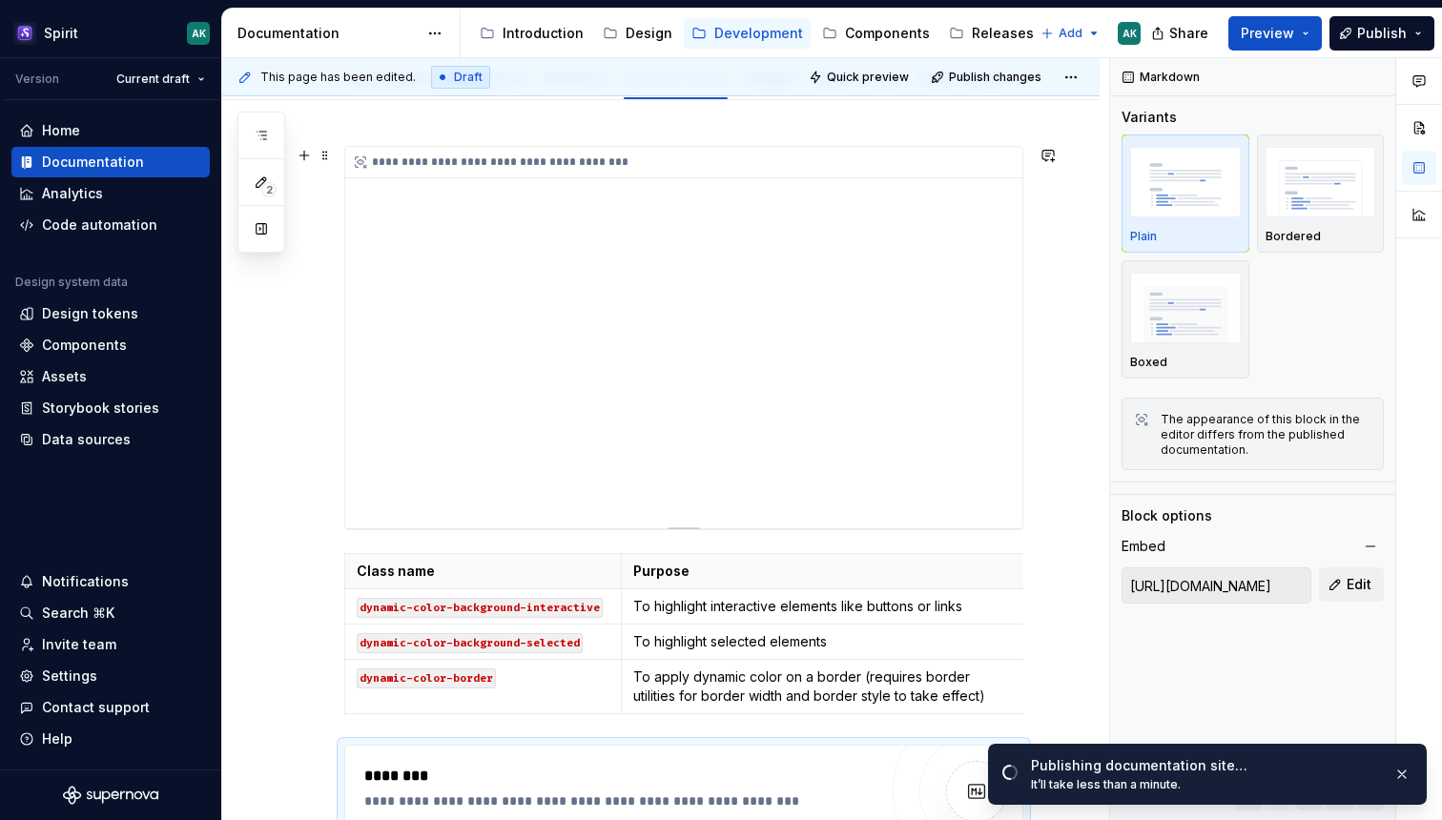
scroll to position [206, 0]
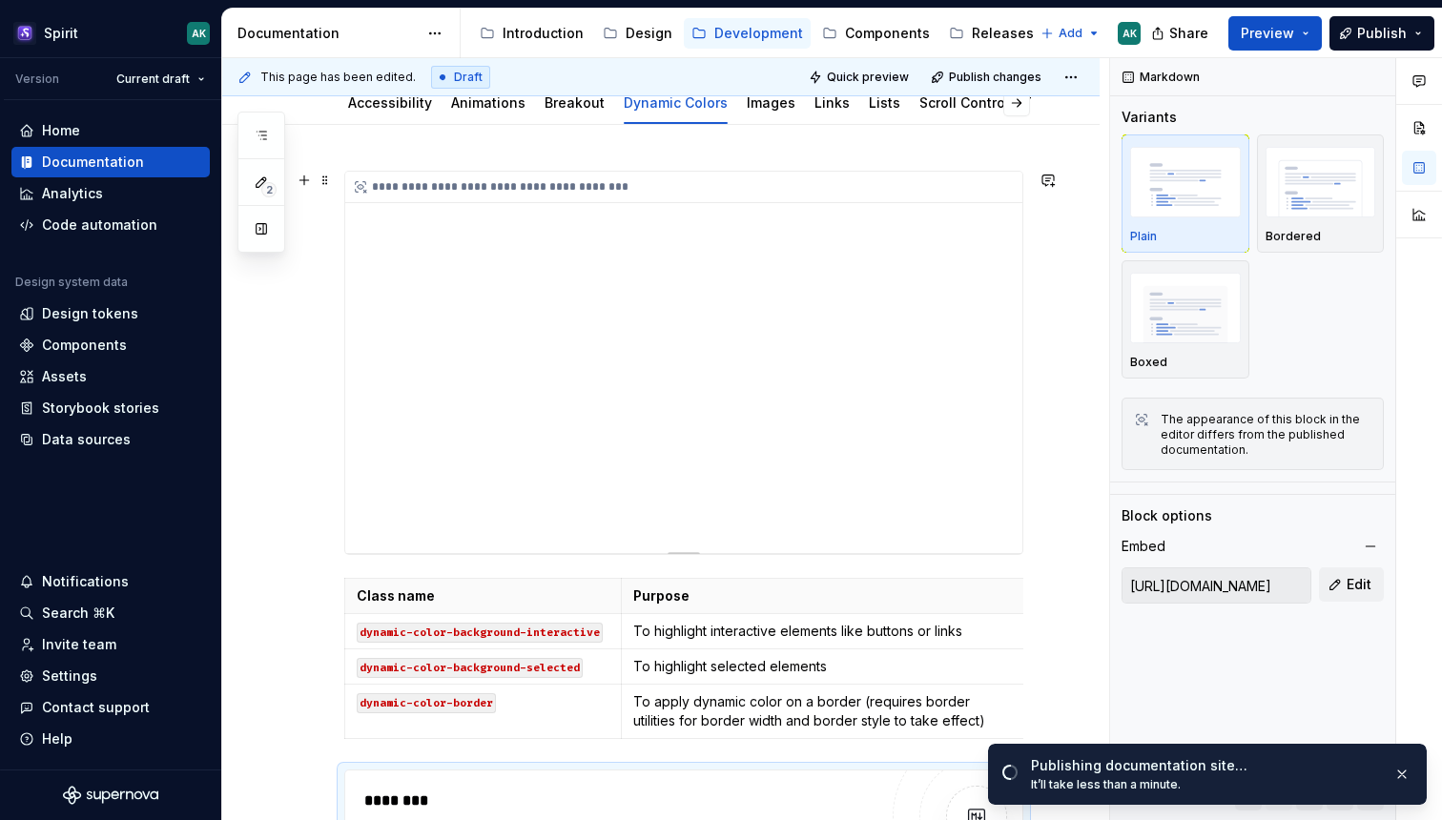
click at [770, 270] on div "**********" at bounding box center [683, 363] width 677 height 382
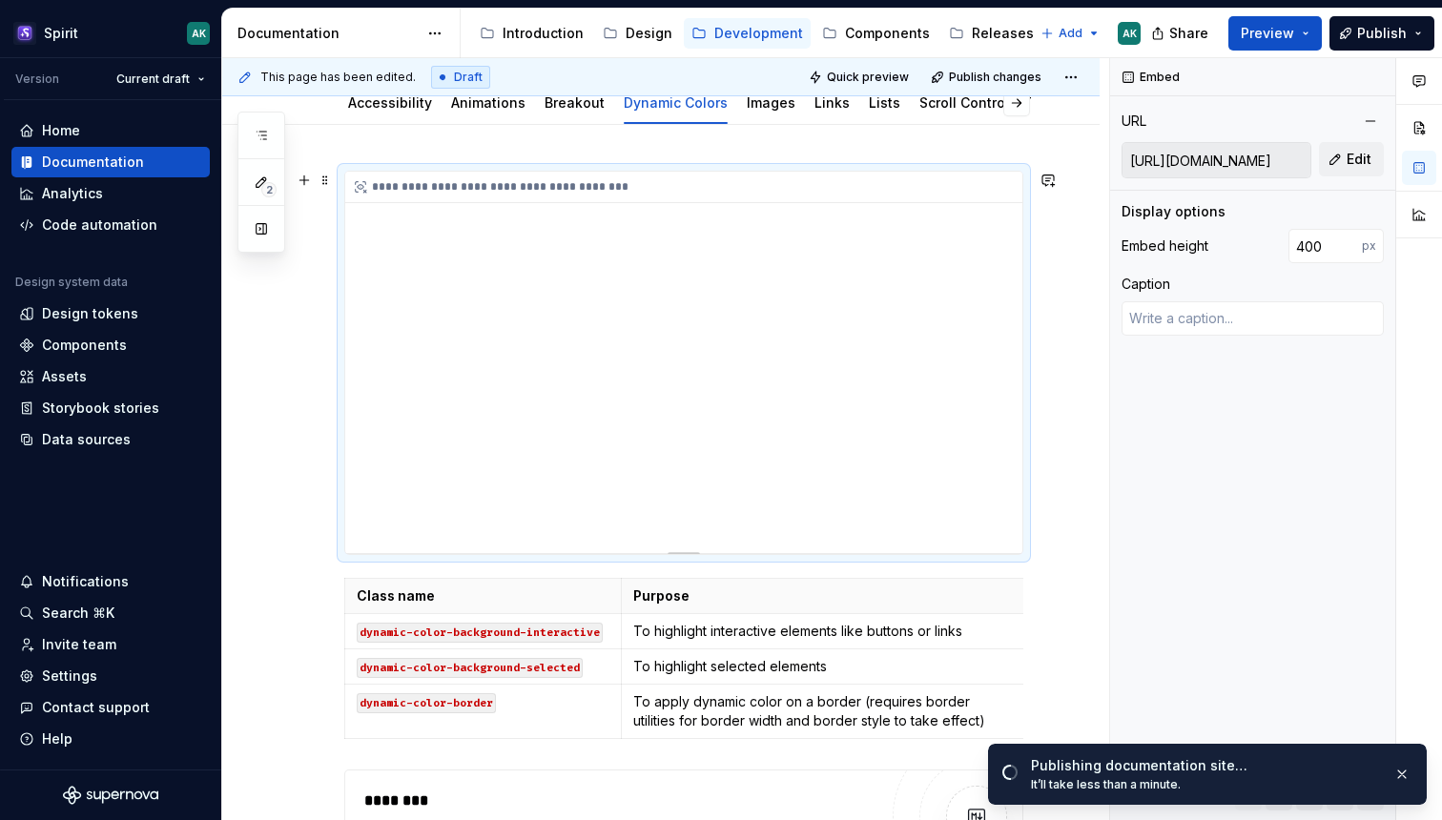
click at [744, 223] on div "**********" at bounding box center [683, 363] width 677 height 382
click at [361, 189] on icon at bounding box center [361, 187] width 10 height 10
click at [399, 573] on div "**********" at bounding box center [683, 578] width 679 height 815
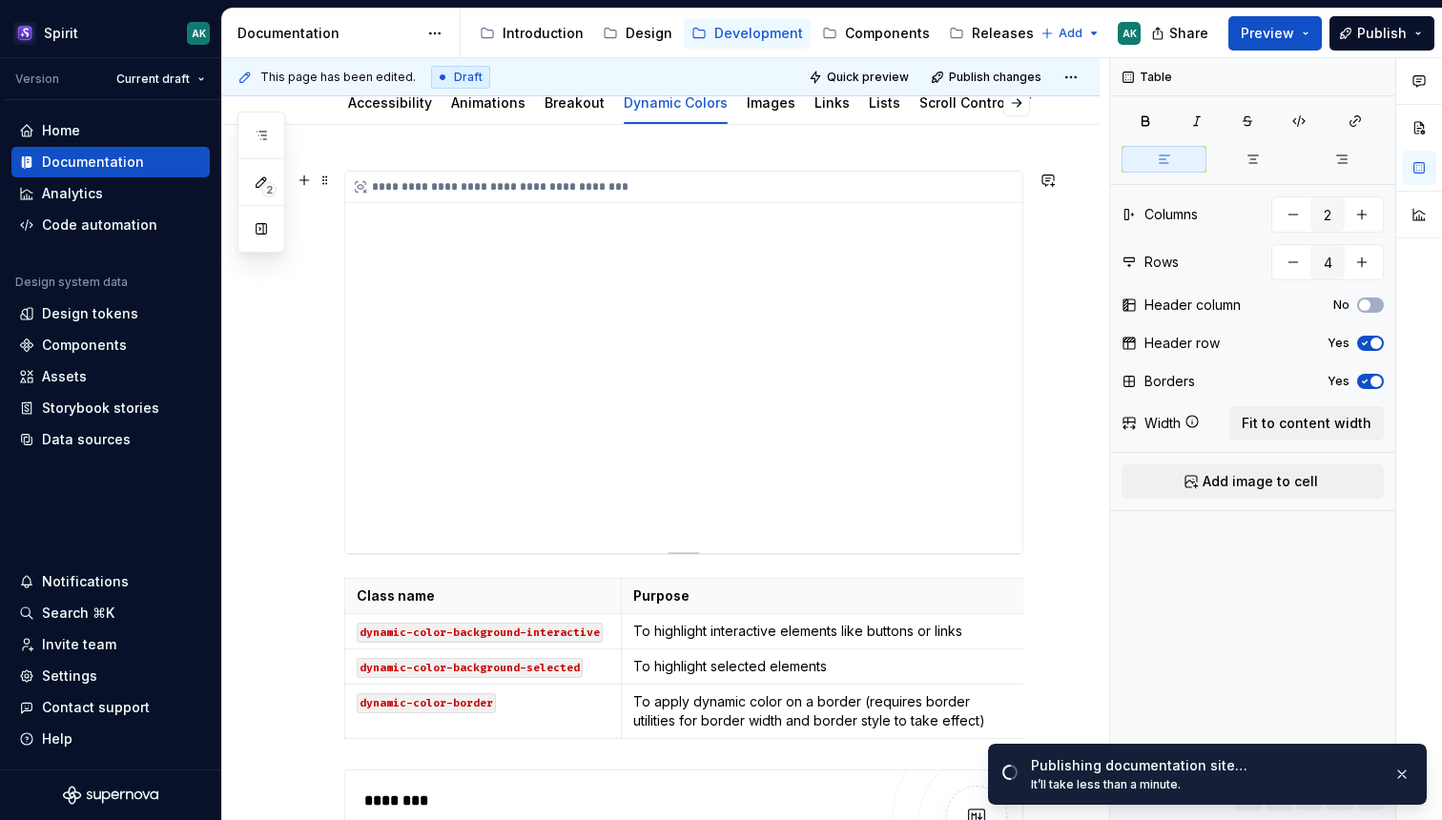
click at [500, 344] on div "**********" at bounding box center [683, 363] width 677 height 382
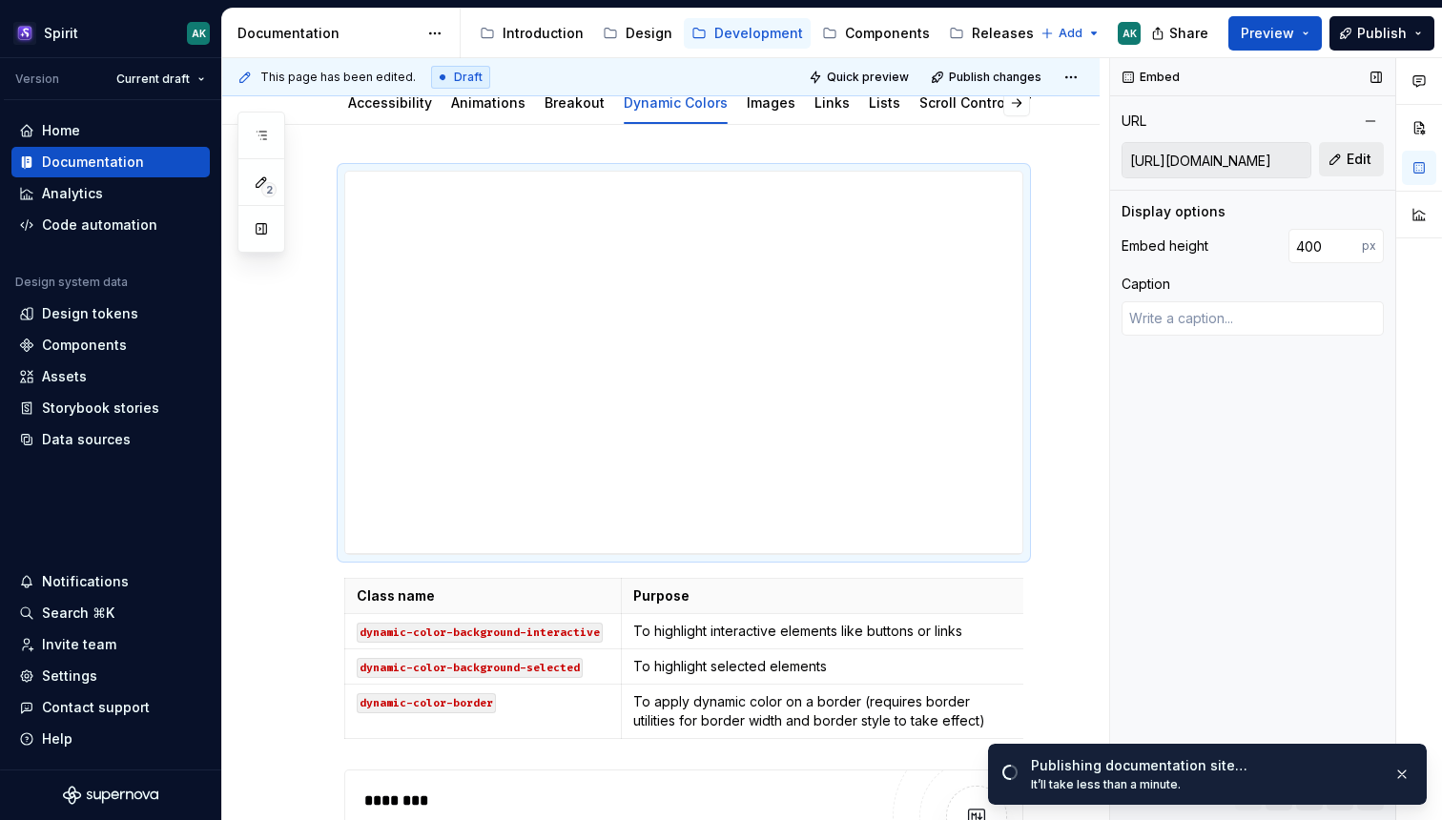
click at [1369, 151] on span "Edit" at bounding box center [1359, 159] width 25 height 19
type textarea "*"
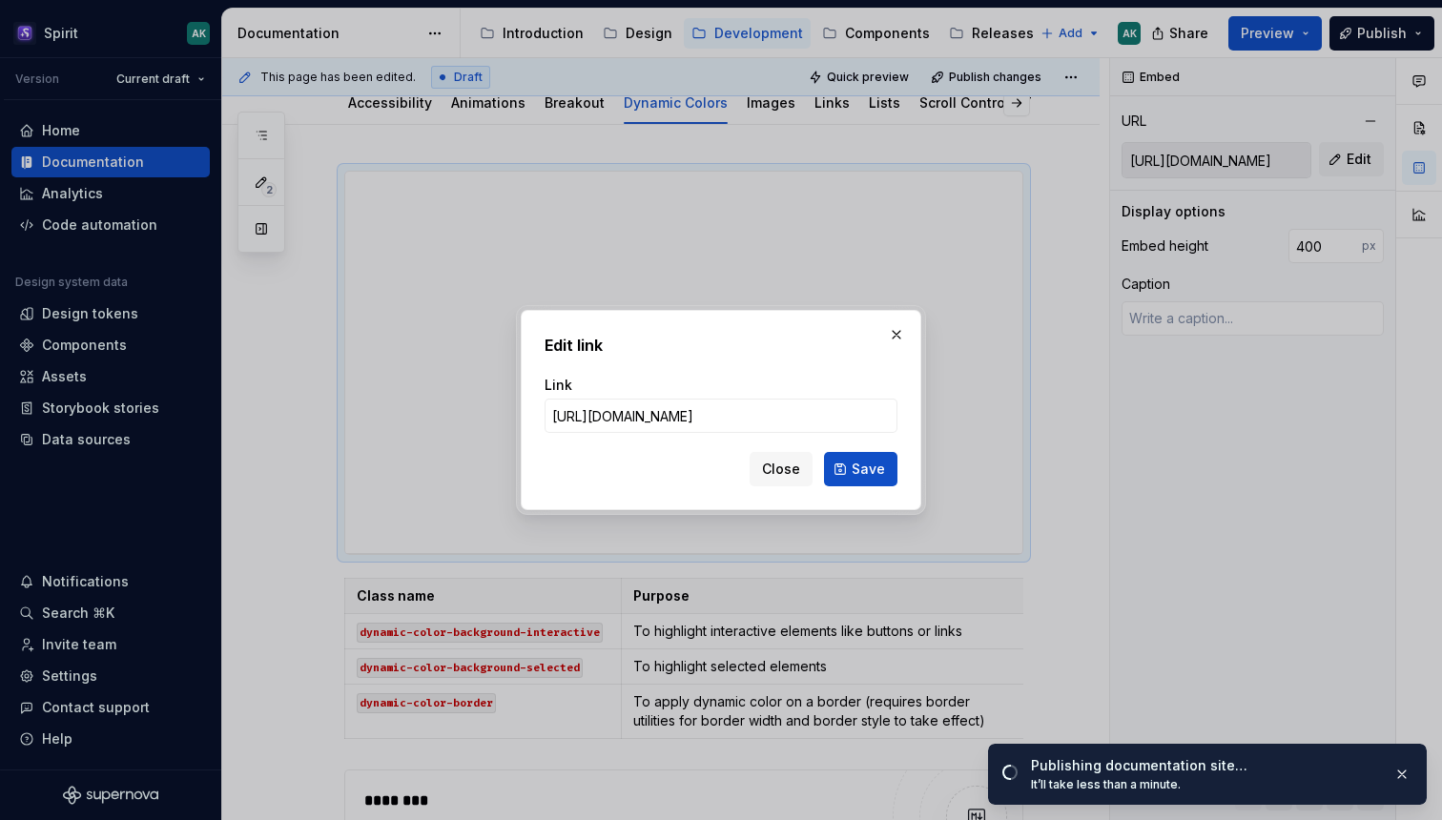
scroll to position [0, 217]
type input "[URL][DOMAIN_NAME]"
click at [877, 465] on span "Save" at bounding box center [868, 469] width 33 height 19
type textarea "*"
type input "[URL][DOMAIN_NAME]"
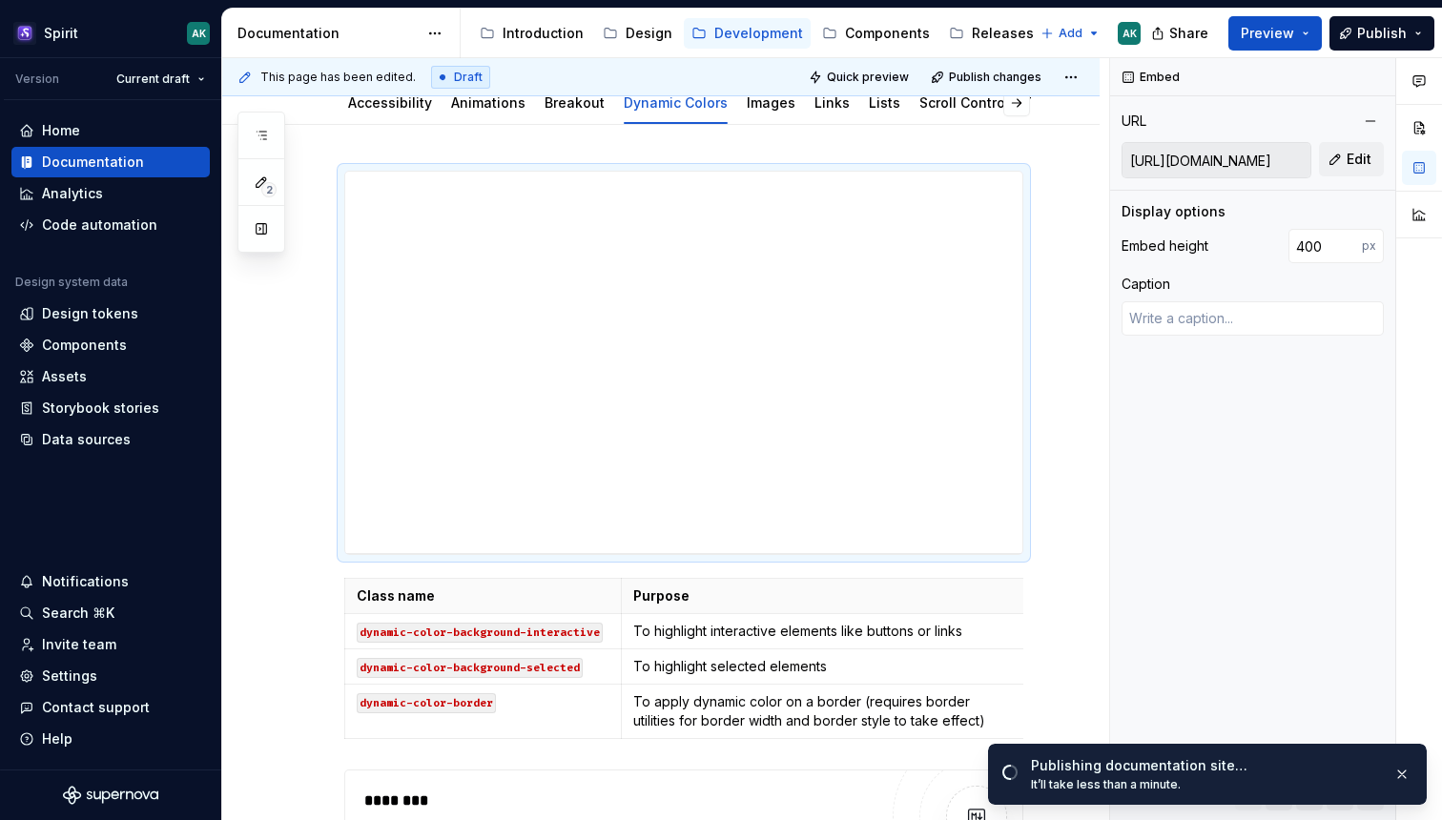
scroll to position [206, 0]
click at [1366, 37] on span "Publish" at bounding box center [1382, 33] width 50 height 19
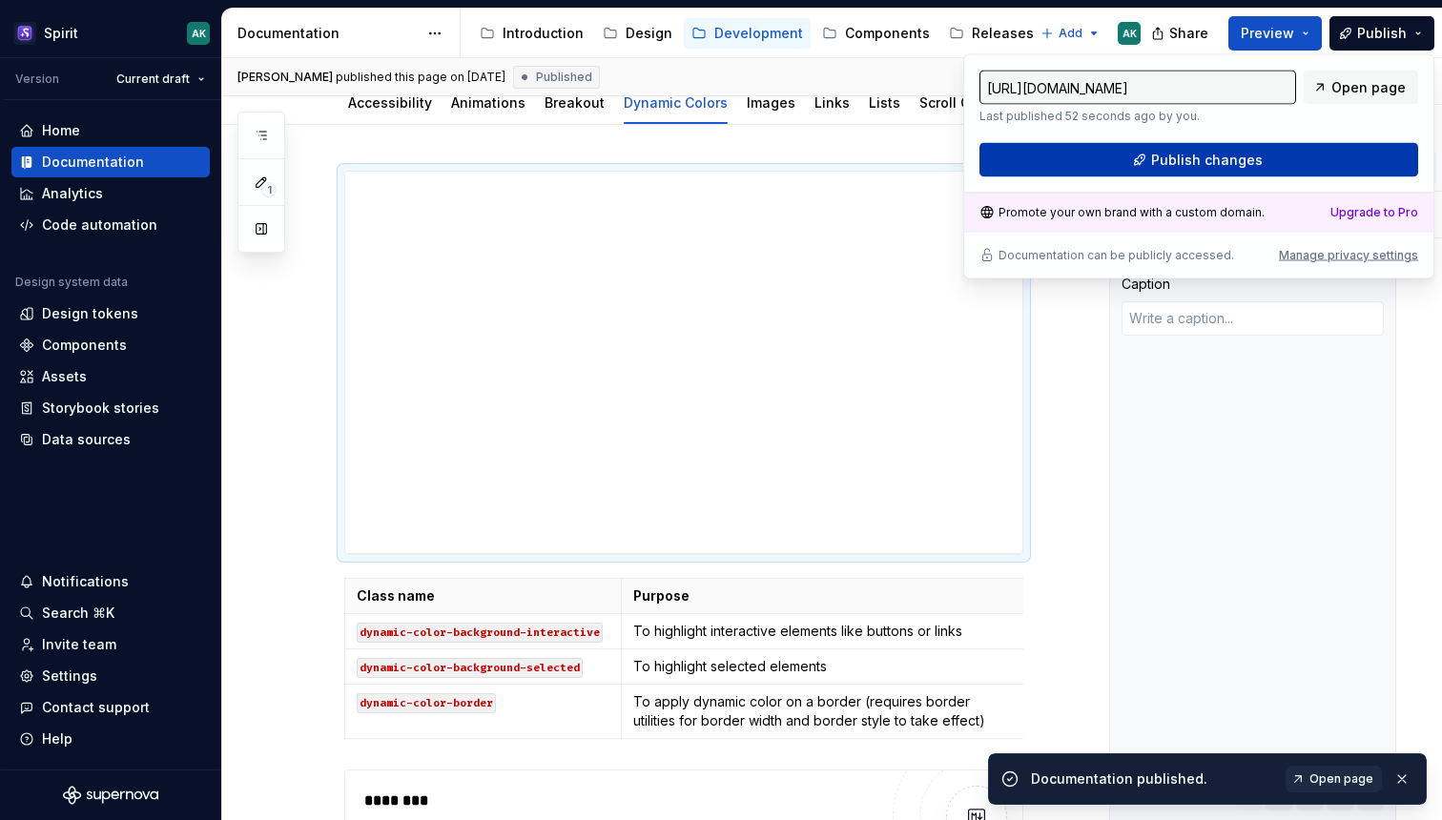
click at [1176, 155] on span "Publish changes" at bounding box center [1207, 160] width 112 height 19
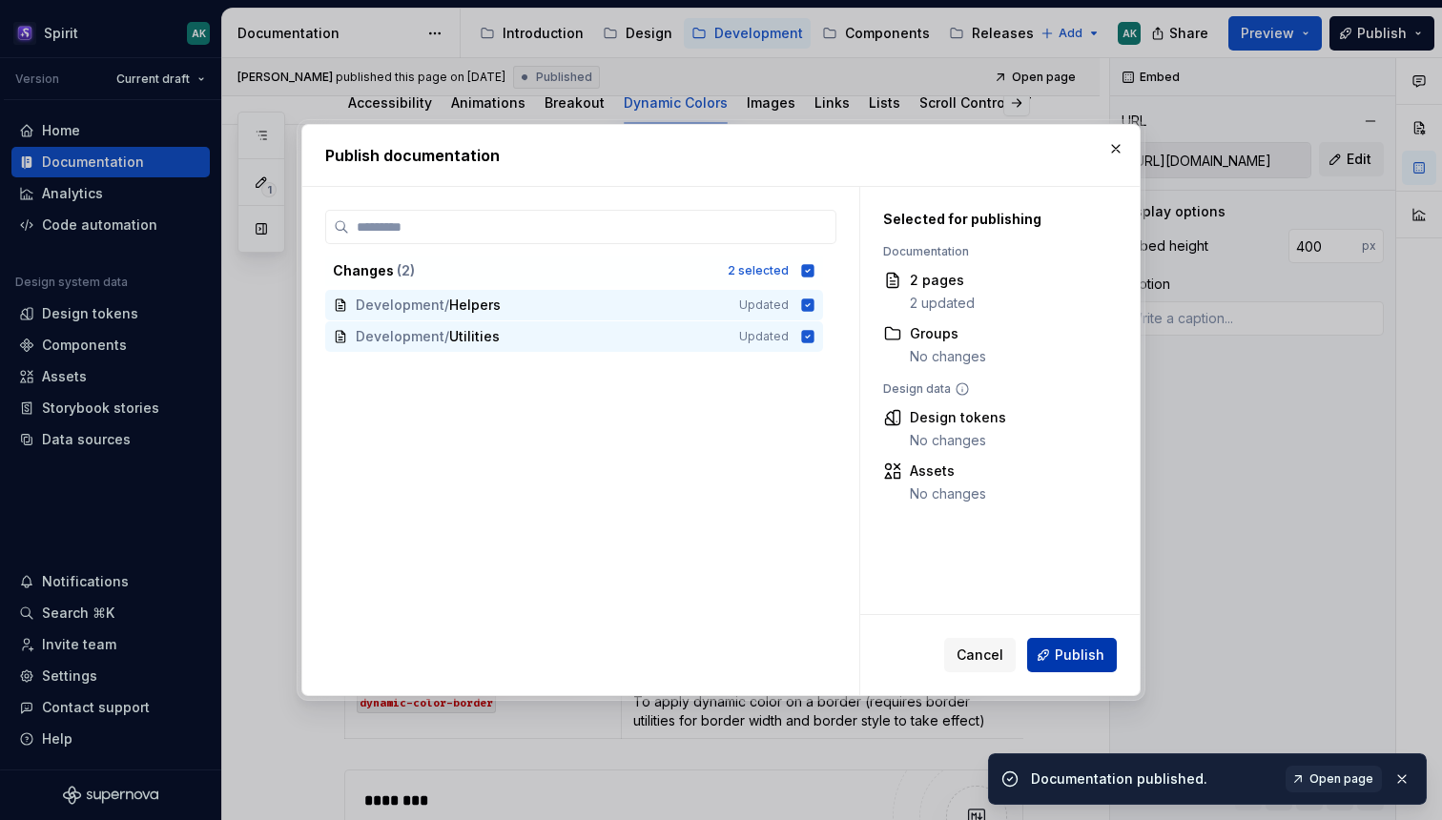
click at [1077, 654] on span "Publish" at bounding box center [1080, 655] width 50 height 19
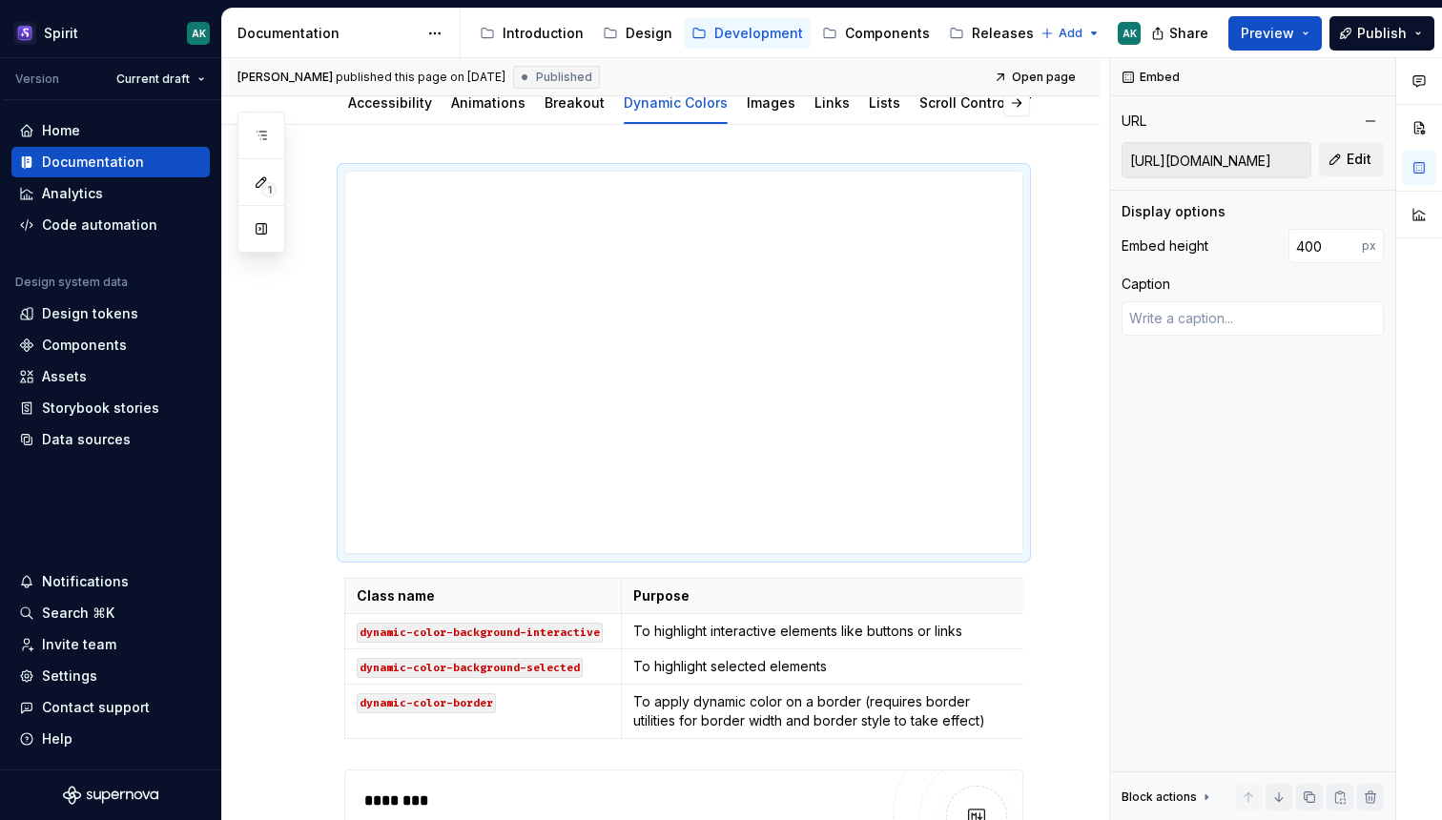
type textarea "*"
